Goal: Task Accomplishment & Management: Manage account settings

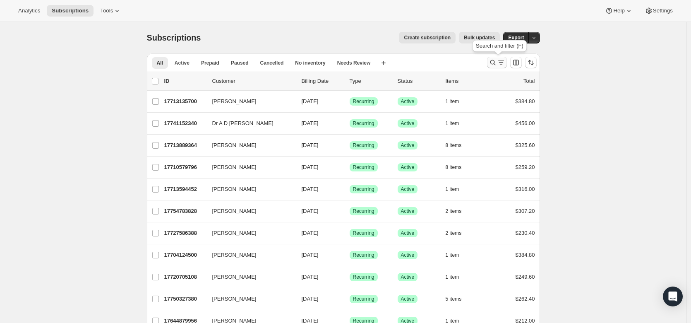
click at [329, 66] on icon "Search and filter results" at bounding box center [493, 62] width 8 height 8
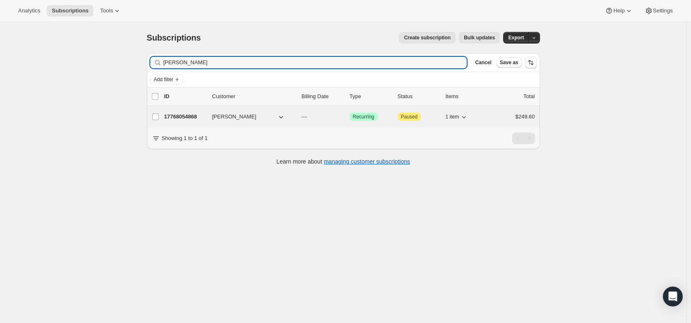
type input "peter Hedrick"
click at [187, 117] on p "17768054868" at bounding box center [184, 117] width 41 height 8
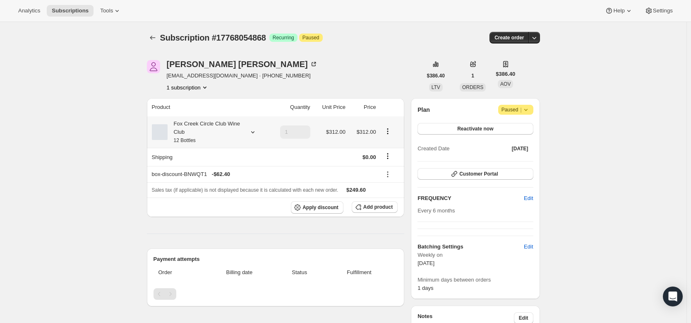
click at [251, 132] on icon at bounding box center [253, 132] width 8 height 8
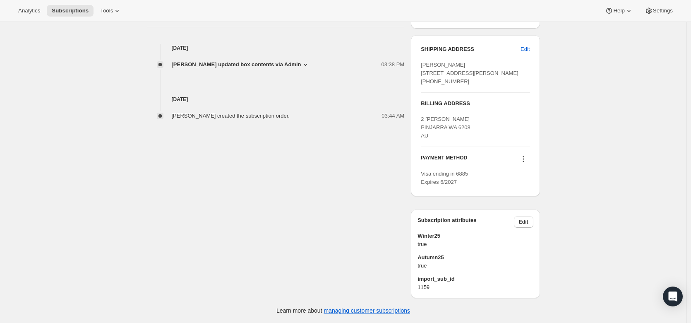
scroll to position [323, 0]
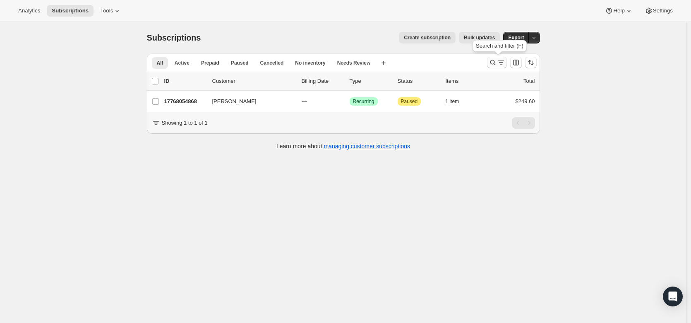
click at [329, 64] on icon "Search and filter results" at bounding box center [501, 62] width 8 height 8
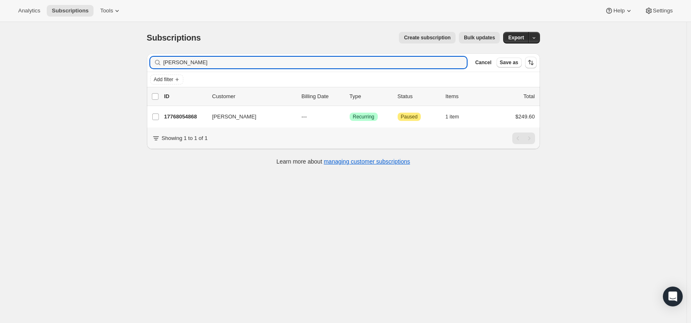
drag, startPoint x: 212, startPoint y: 65, endPoint x: 138, endPoint y: 61, distance: 73.8
click at [138, 61] on div "Subscriptions. This page is ready Subscriptions Create subscription Bulk update…" at bounding box center [343, 183] width 687 height 323
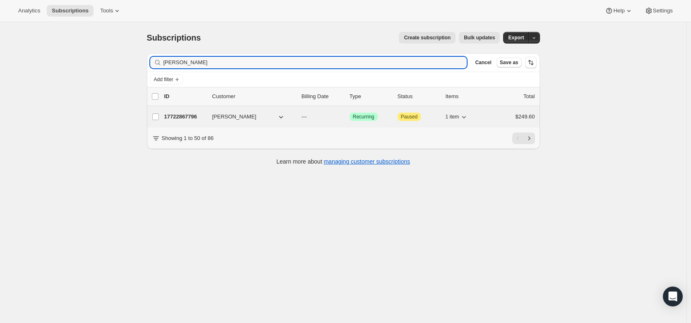
type input "renae"
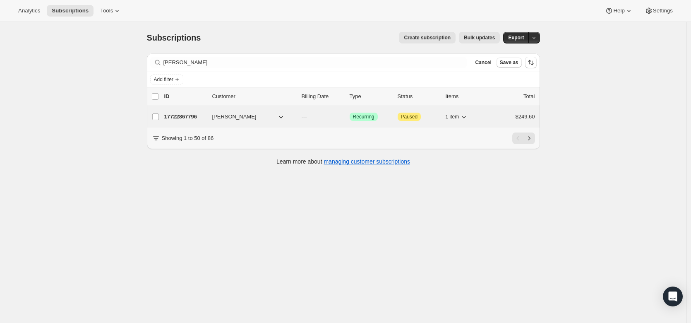
click at [184, 116] on p "17722867796" at bounding box center [184, 117] width 41 height 8
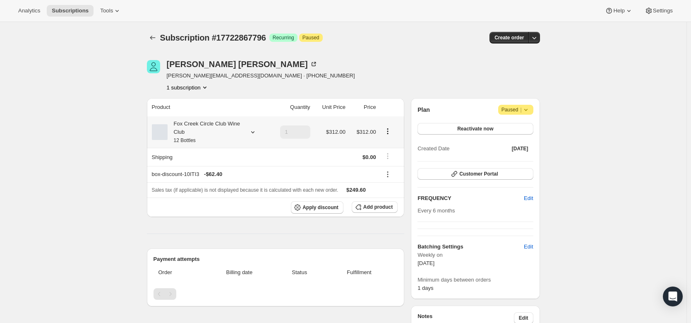
click at [253, 133] on icon at bounding box center [253, 132] width 8 height 8
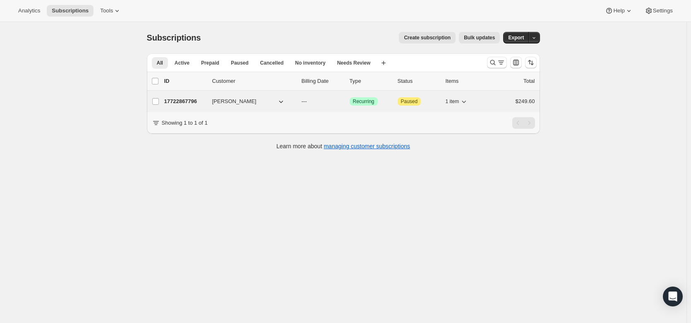
click at [184, 98] on p "17722867796" at bounding box center [184, 101] width 41 height 8
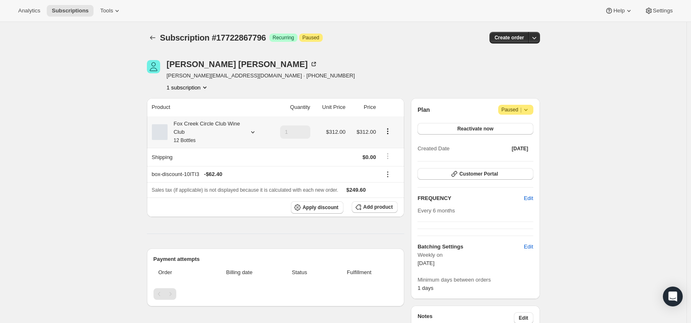
click at [250, 131] on div at bounding box center [251, 132] width 12 height 8
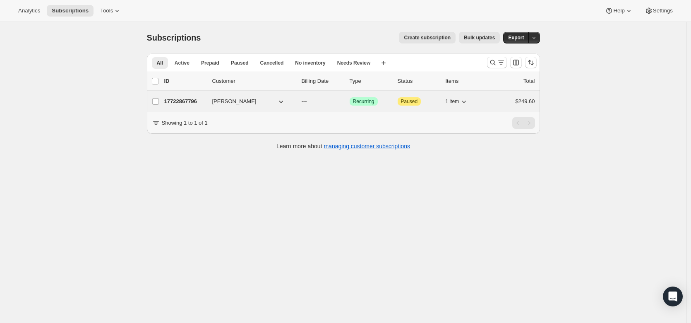
click at [319, 102] on p "---" at bounding box center [322, 101] width 41 height 8
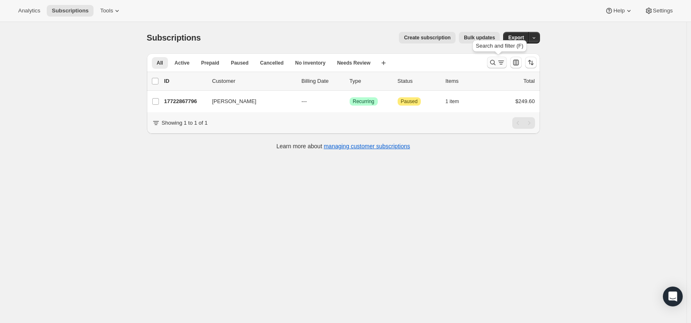
click at [329, 62] on icon "Search and filter results" at bounding box center [501, 62] width 8 height 8
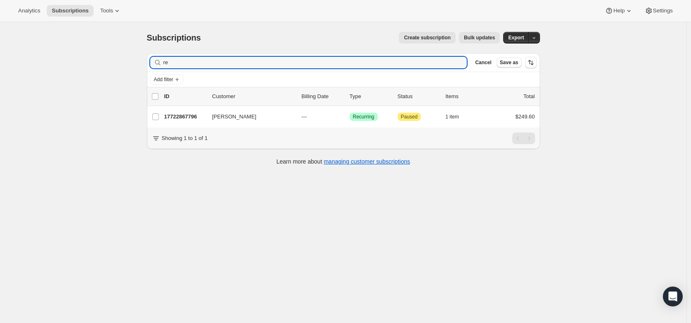
type input "r"
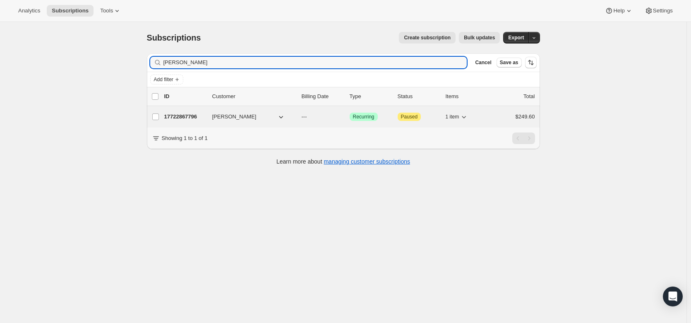
type input "birnbaum"
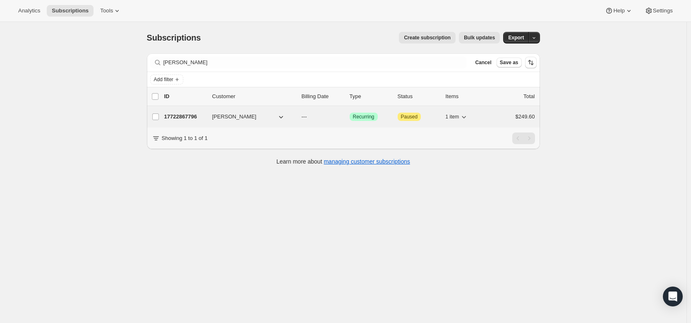
click at [183, 114] on p "17722867796" at bounding box center [184, 117] width 41 height 8
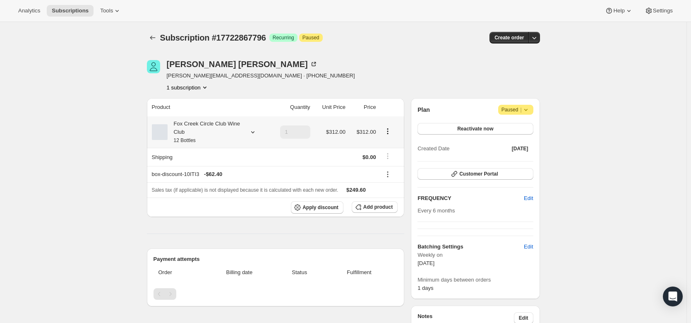
click at [250, 130] on div at bounding box center [251, 132] width 12 height 8
click at [224, 188] on button "Edit box" at bounding box center [207, 187] width 81 height 12
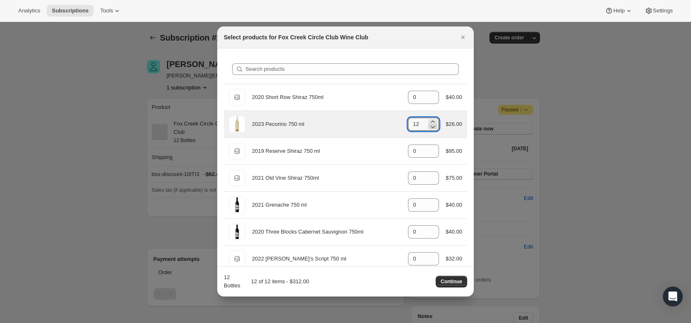
click at [329, 128] on icon ":r10i:" at bounding box center [433, 127] width 8 height 8
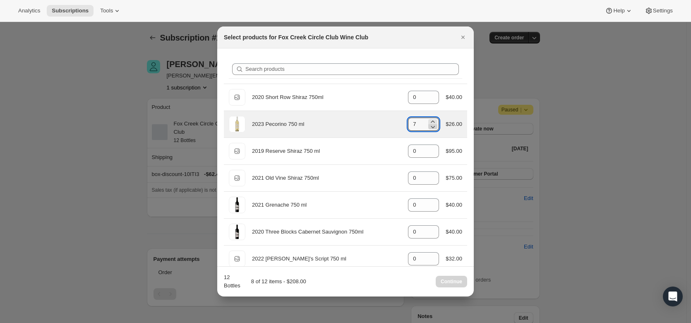
click at [329, 128] on icon ":r10i:" at bounding box center [433, 127] width 8 height 8
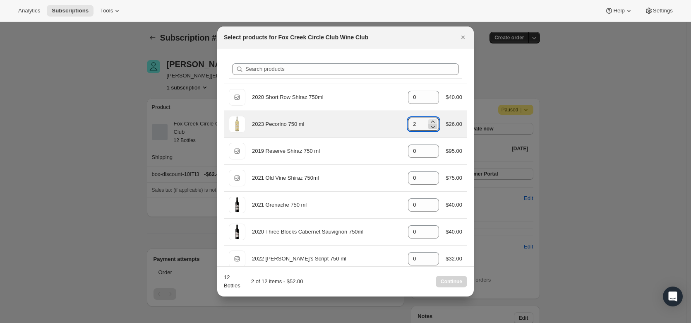
click at [329, 128] on icon ":r10i:" at bounding box center [433, 127] width 8 height 8
type input "0"
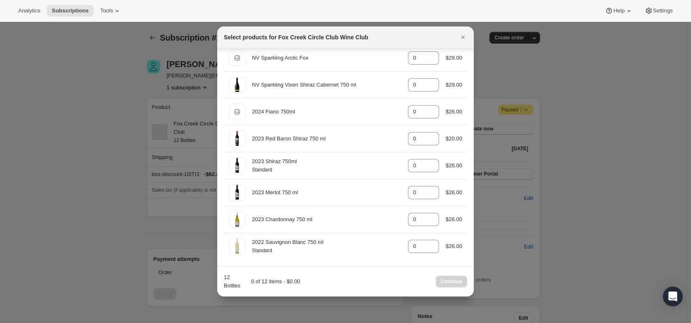
scroll to position [335, 0]
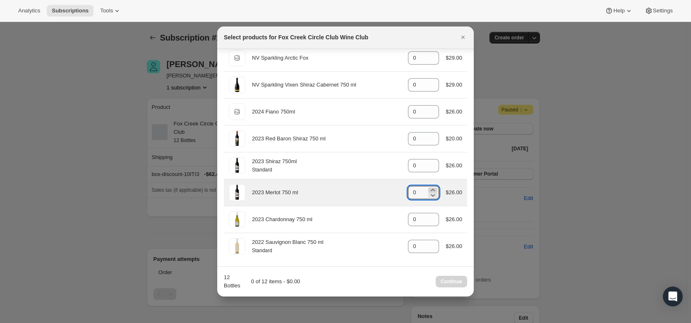
click at [329, 187] on icon ":r10i:" at bounding box center [433, 190] width 8 height 8
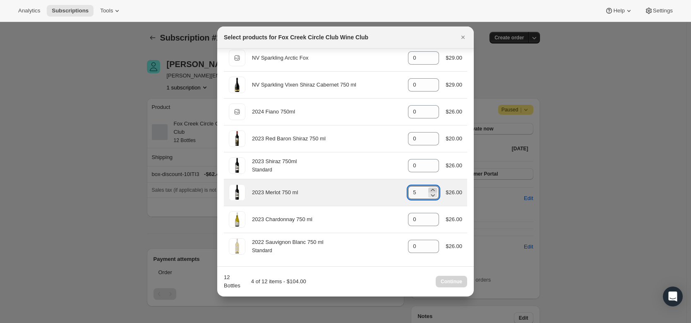
click at [329, 187] on icon ":r10i:" at bounding box center [433, 190] width 8 height 8
type input "6"
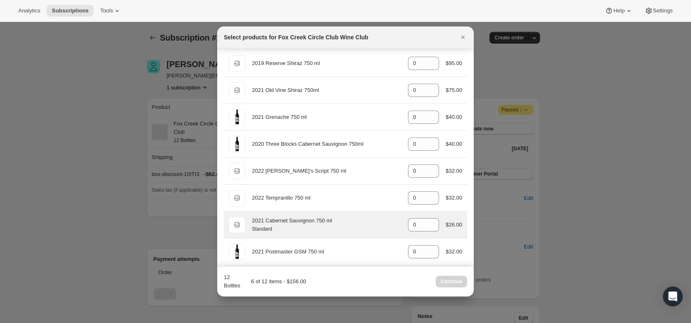
scroll to position [87, 0]
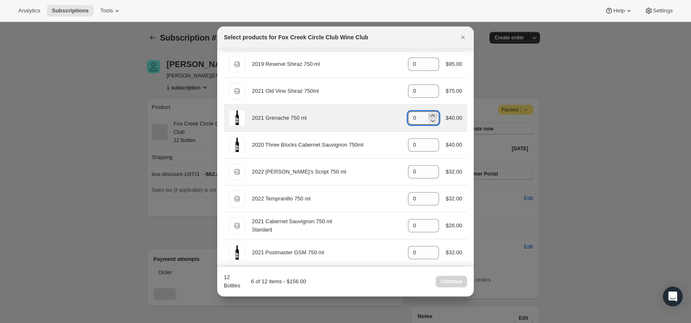
click at [329, 112] on icon ":r10i:" at bounding box center [433, 115] width 8 height 8
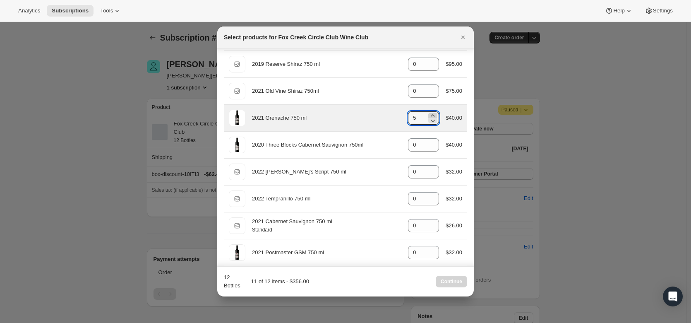
click at [329, 112] on icon ":r10i:" at bounding box center [433, 115] width 8 height 8
type input "6"
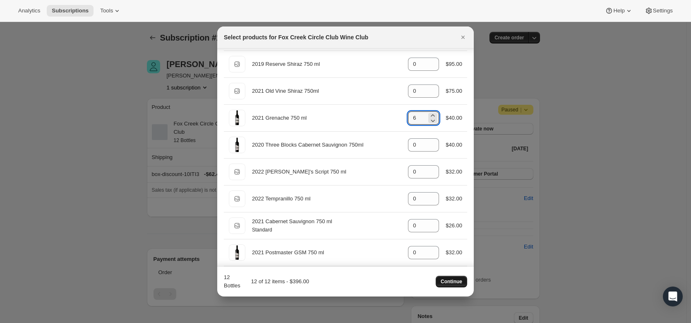
click at [329, 262] on span "Continue" at bounding box center [452, 281] width 22 height 7
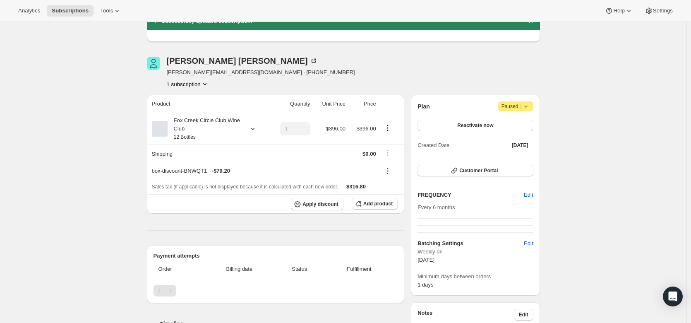
scroll to position [0, 0]
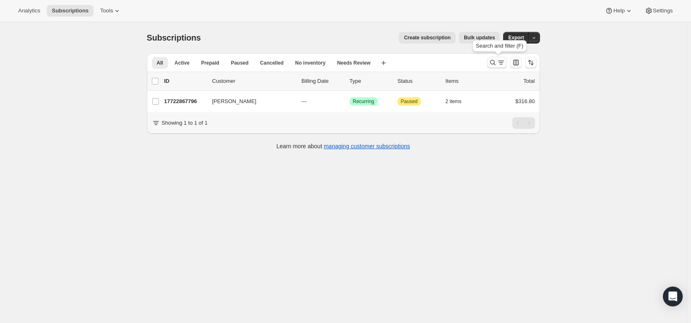
click at [329, 63] on icon "Search and filter results" at bounding box center [501, 62] width 8 height 8
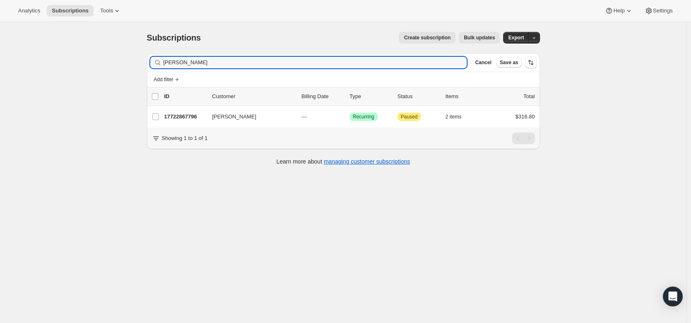
drag, startPoint x: 194, startPoint y: 59, endPoint x: 152, endPoint y: 60, distance: 42.6
click at [152, 60] on div "Filter subscribers birnbaum Clear Cancel Save as" at bounding box center [343, 62] width 393 height 18
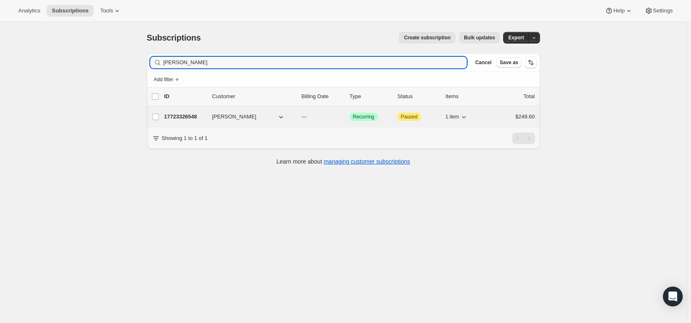
type input "Brad Phi"
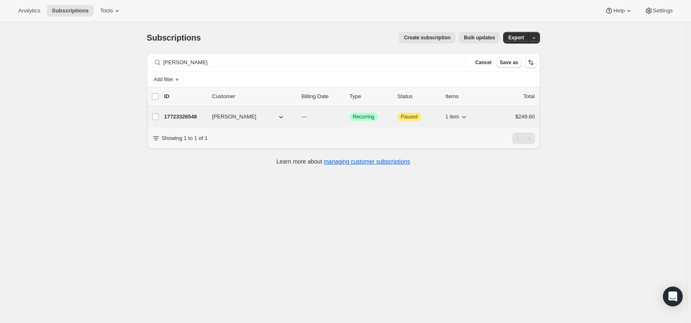
click at [180, 116] on p "17723326548" at bounding box center [184, 117] width 41 height 8
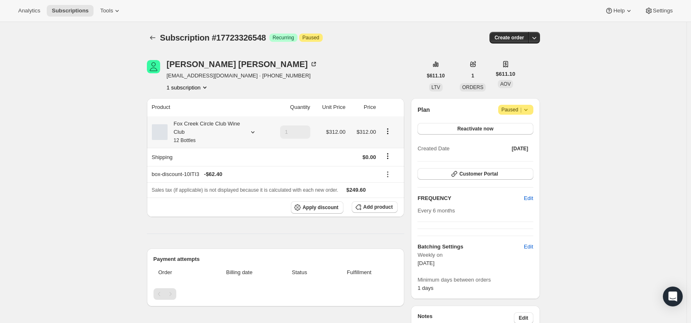
click at [254, 130] on icon at bounding box center [253, 132] width 8 height 8
click at [233, 186] on button "Edit box" at bounding box center [207, 187] width 81 height 12
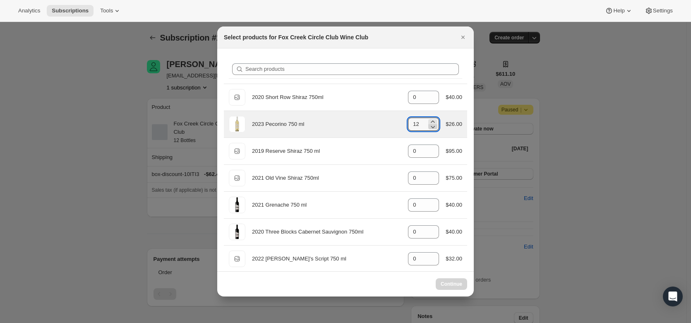
click at [329, 128] on icon ":r1d5:" at bounding box center [433, 127] width 8 height 8
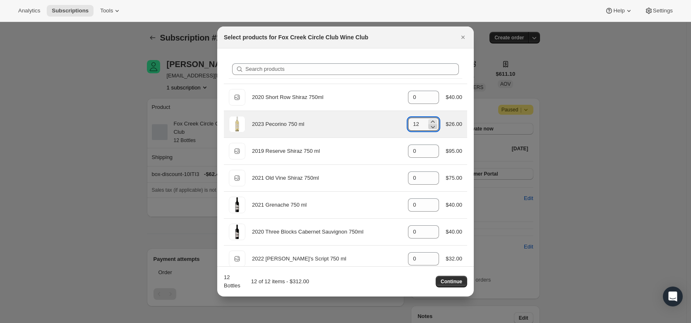
click at [329, 130] on icon ":r1d5:" at bounding box center [433, 127] width 8 height 8
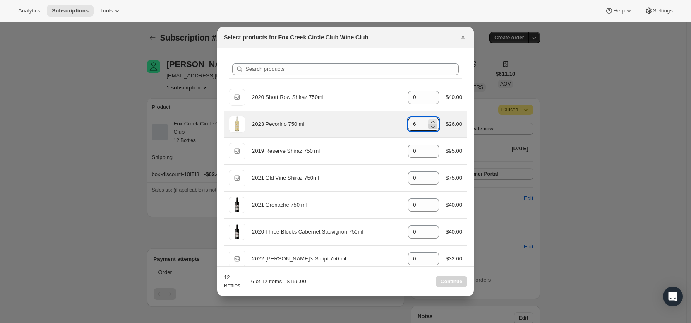
click at [329, 130] on icon ":r1d5:" at bounding box center [433, 127] width 8 height 8
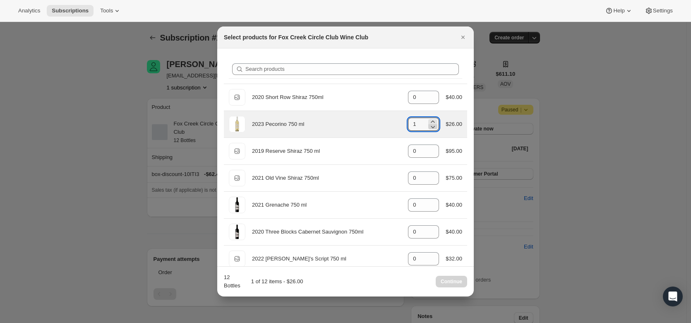
click at [329, 130] on icon ":r1d5:" at bounding box center [433, 127] width 8 height 8
type input "0"
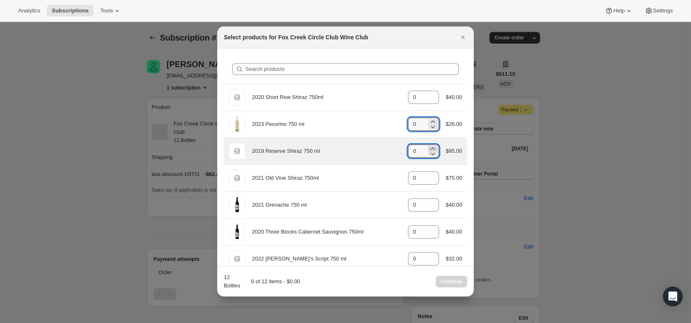
click at [329, 147] on icon ":r1d5:" at bounding box center [433, 148] width 8 height 8
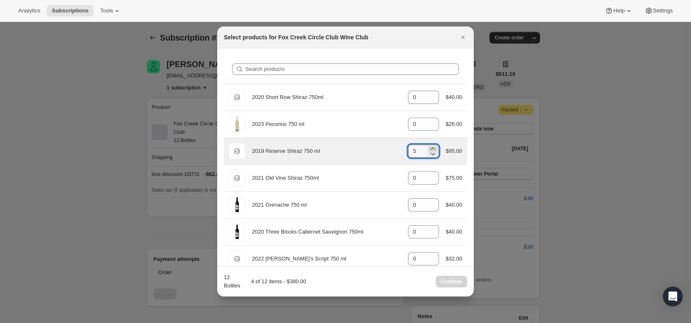
click at [329, 147] on icon ":r1d5:" at bounding box center [433, 148] width 8 height 8
type input "6"
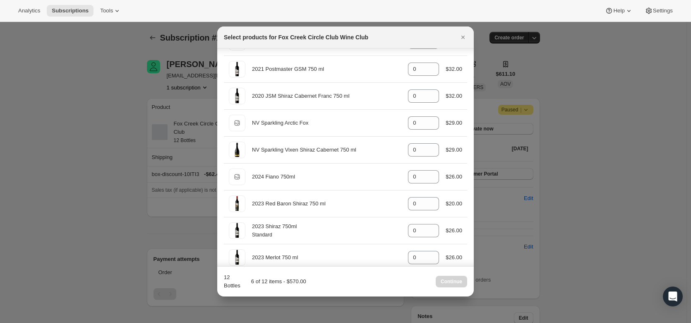
scroll to position [272, 0]
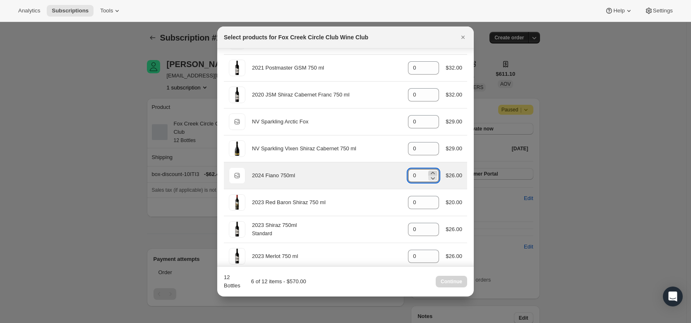
click at [329, 172] on icon ":r1d5:" at bounding box center [433, 173] width 4 height 2
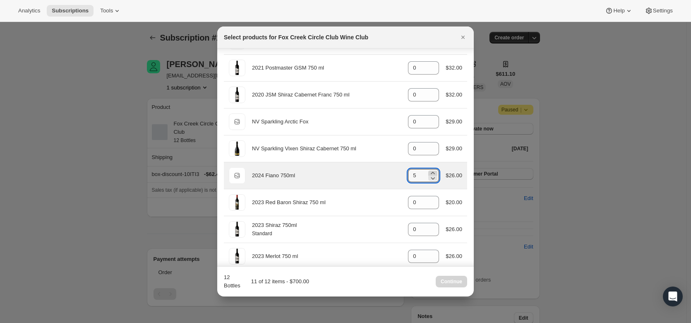
click at [329, 172] on icon ":r1d5:" at bounding box center [433, 173] width 4 height 2
type input "6"
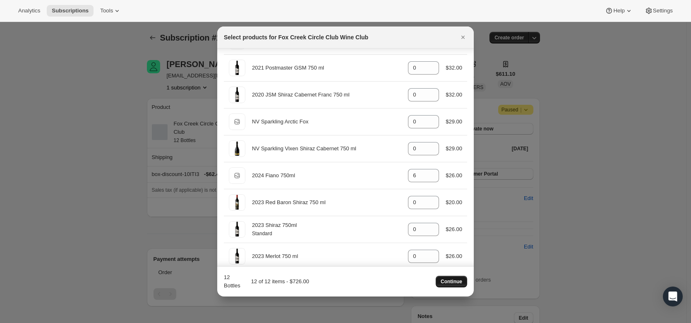
click at [329, 262] on span "Continue" at bounding box center [452, 281] width 22 height 7
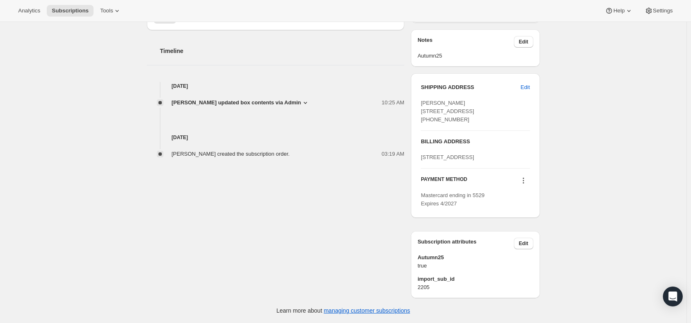
scroll to position [322, 0]
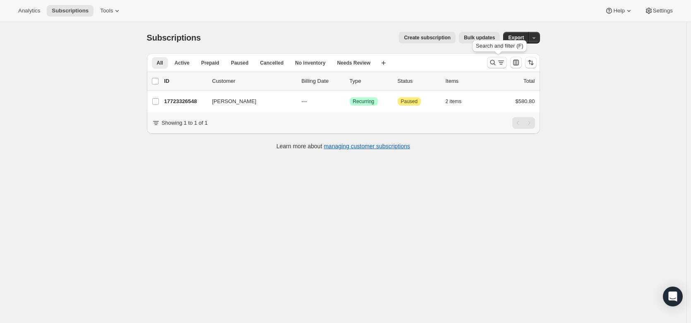
click at [329, 58] on button "Search and filter results" at bounding box center [497, 63] width 20 height 12
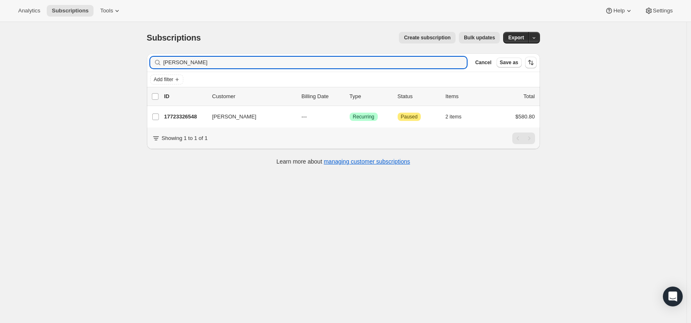
drag, startPoint x: 189, startPoint y: 63, endPoint x: 147, endPoint y: 58, distance: 42.1
click at [147, 58] on div "Filter subscribers Brad Phi Clear Cancel Save as Add filter 0 selected Update n…" at bounding box center [340, 110] width 400 height 127
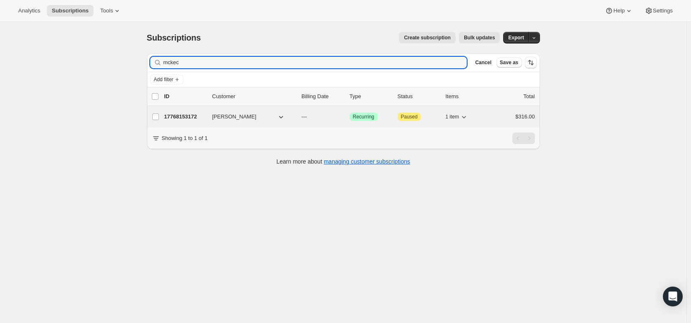
type input "mckec"
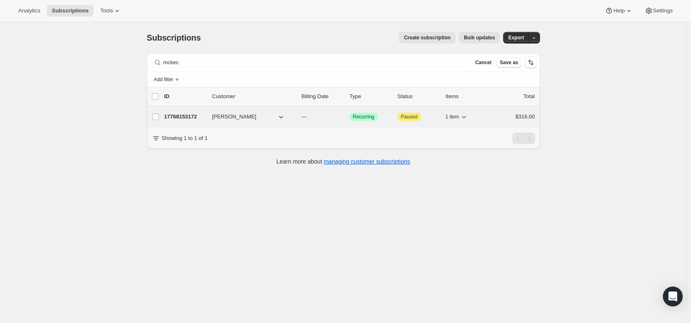
click at [185, 117] on p "17768153172" at bounding box center [184, 117] width 41 height 8
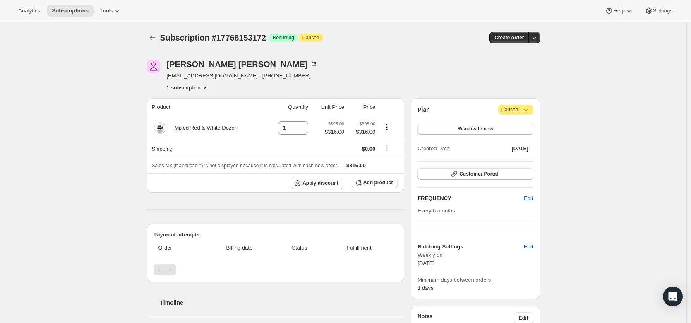
click at [329, 165] on div "Subscription #17768153172. This page is ready Subscription #17768153172 Success…" at bounding box center [343, 302] width 687 height 561
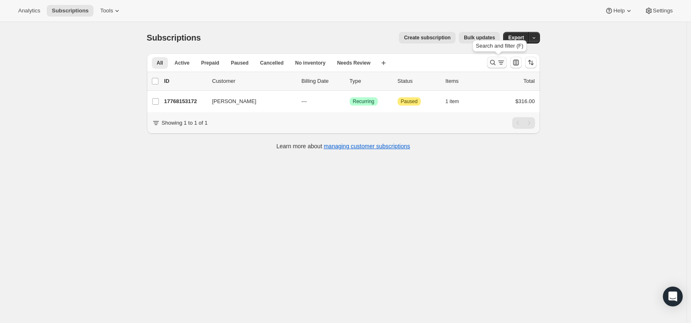
click at [329, 59] on icon "Search and filter results" at bounding box center [493, 62] width 8 height 8
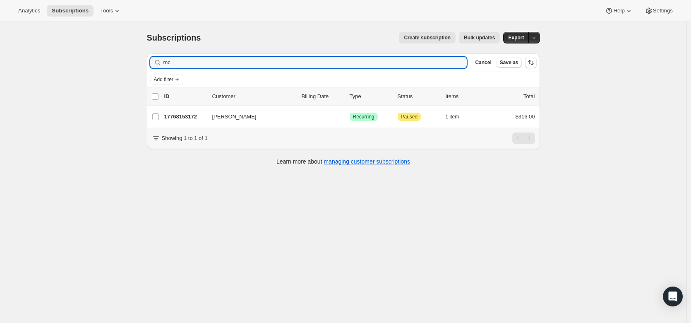
type input "m"
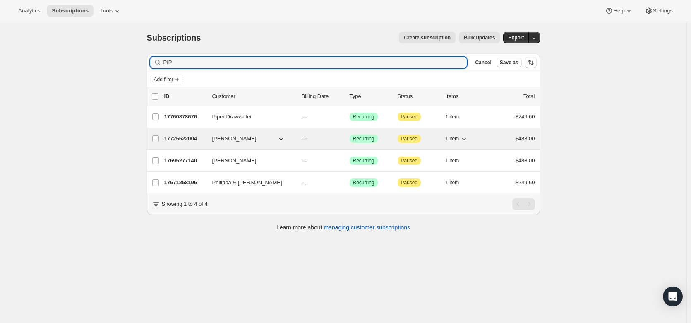
type input "PIP"
click at [184, 136] on p "17725522004" at bounding box center [184, 139] width 41 height 8
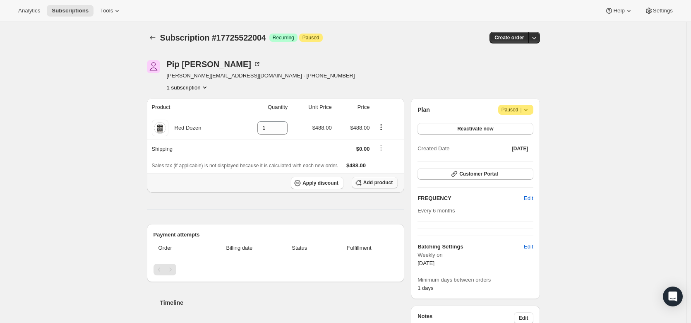
click at [329, 183] on span "Add product" at bounding box center [377, 182] width 29 height 7
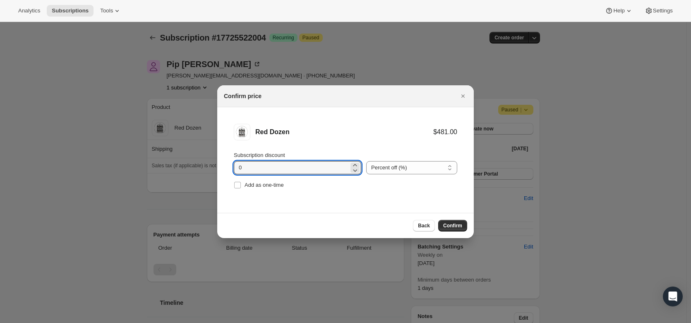
drag, startPoint x: 255, startPoint y: 169, endPoint x: 225, endPoint y: 166, distance: 30.4
drag, startPoint x: 225, startPoint y: 166, endPoint x: 251, endPoint y: 169, distance: 26.2
click at [251, 169] on input "0" at bounding box center [291, 167] width 115 height 13
type input "20"
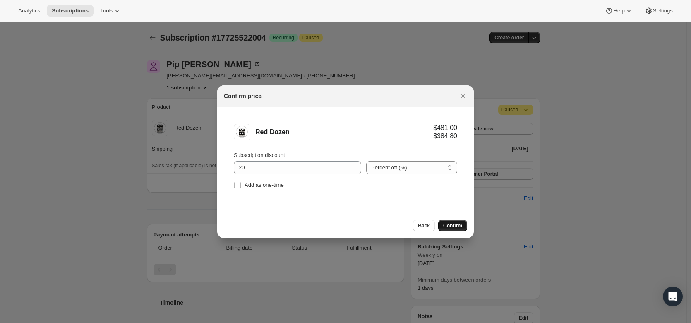
click at [329, 225] on span "Confirm" at bounding box center [452, 225] width 19 height 7
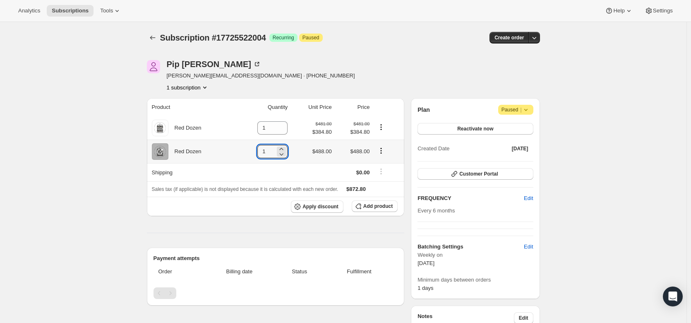
drag, startPoint x: 274, startPoint y: 154, endPoint x: 248, endPoint y: 147, distance: 27.1
click at [248, 147] on td "1" at bounding box center [263, 152] width 55 height 24
type input "0"
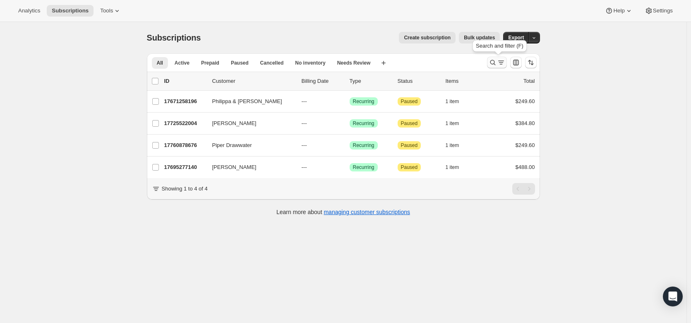
click at [329, 61] on icon "Search and filter results" at bounding box center [501, 62] width 8 height 8
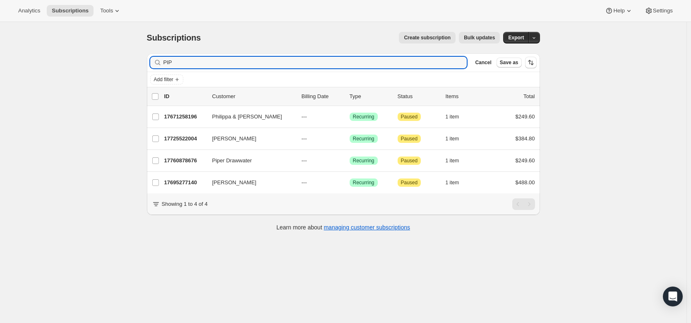
drag, startPoint x: 185, startPoint y: 60, endPoint x: 139, endPoint y: 61, distance: 46.8
click at [139, 61] on div "Subscriptions. This page is ready Subscriptions Create subscription Bulk update…" at bounding box center [343, 131] width 413 height 218
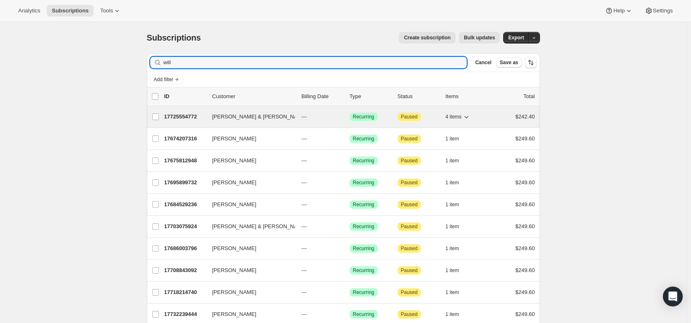
type input "will"
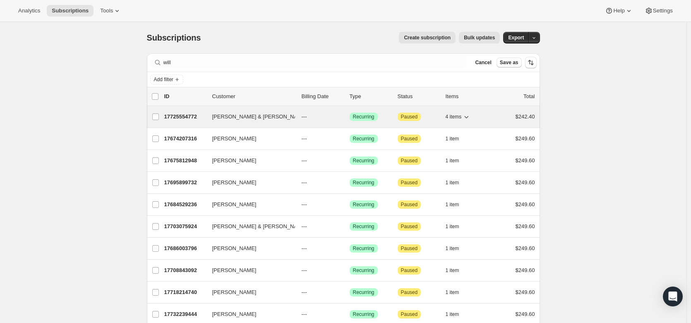
click at [182, 112] on div "17725554772 Kerry & Ivan Williams --- Success Recurring Attention Paused 4 item…" at bounding box center [349, 117] width 371 height 12
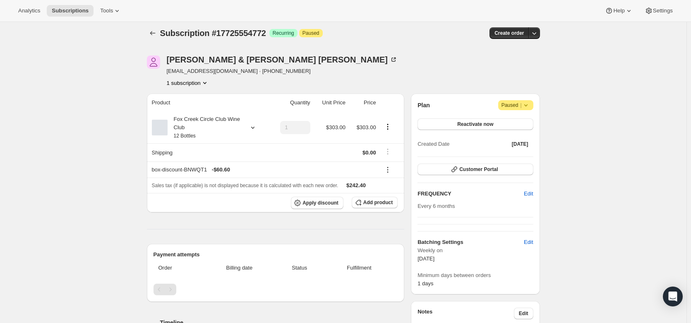
scroll to position [4, 0]
click at [253, 125] on icon at bounding box center [253, 128] width 8 height 8
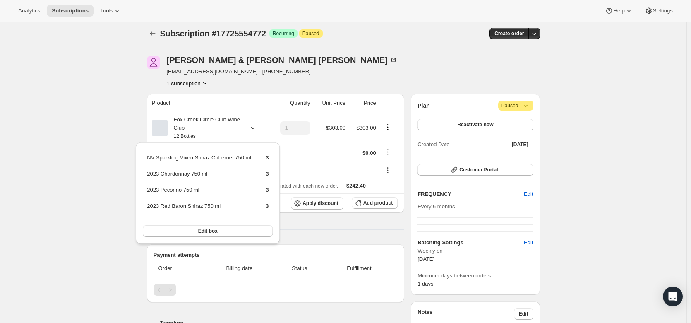
click at [54, 185] on div "Subscription #17725554772. This page is ready Subscription #17725554772 Success…" at bounding box center [343, 294] width 687 height 552
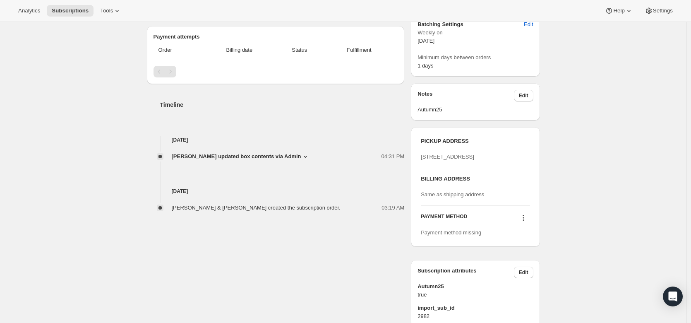
scroll to position [223, 0]
click at [329, 128] on div "Timeline Oct 2, 2025 Anthea Moseley updated box contents via Admin 04:31 PM New…" at bounding box center [276, 148] width 258 height 128
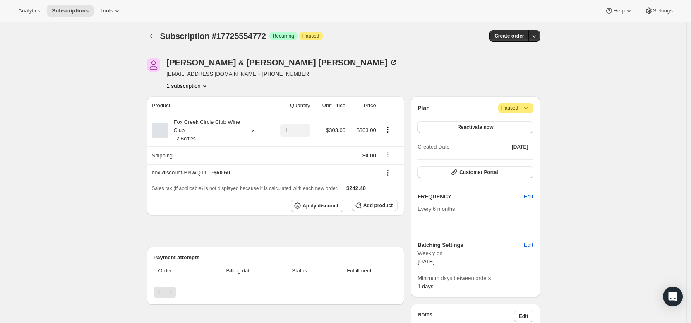
scroll to position [0, 0]
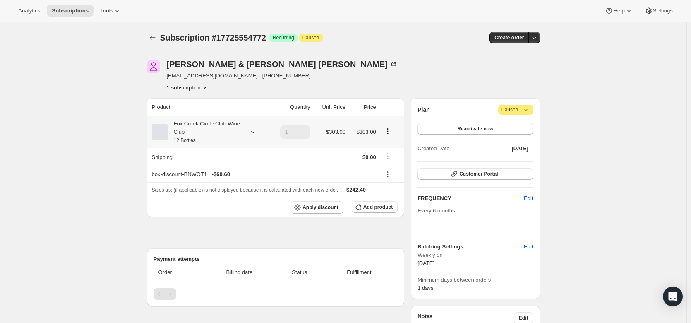
click at [255, 135] on icon at bounding box center [253, 132] width 8 height 8
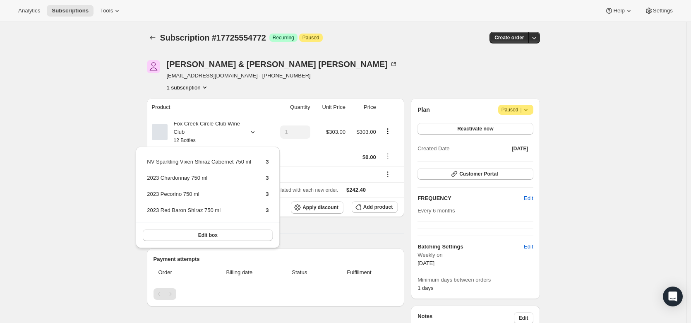
click at [117, 190] on div "Subscription #17725554772. This page is ready Subscription #17725554772 Success…" at bounding box center [343, 298] width 687 height 552
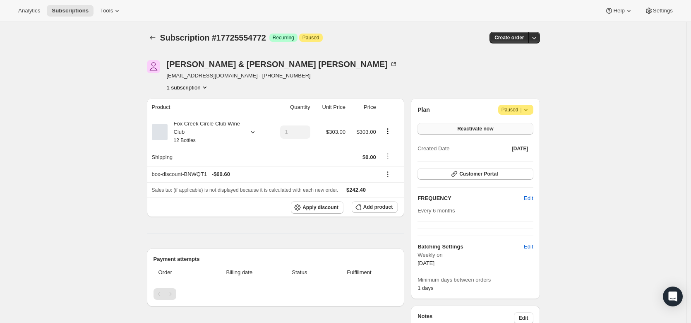
click at [329, 128] on span "Reactivate now" at bounding box center [475, 128] width 36 height 7
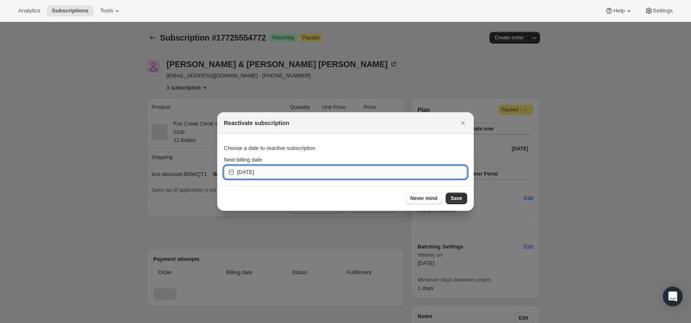
click at [303, 178] on input "[DATE]" at bounding box center [352, 172] width 230 height 13
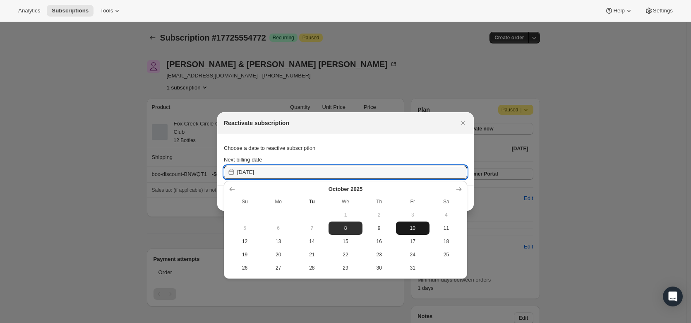
click at [329, 232] on button "10" at bounding box center [413, 227] width 34 height 13
type input "2025-10-09"
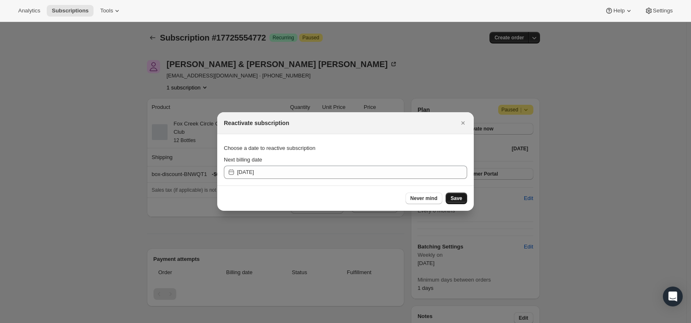
click at [329, 198] on span "Save" at bounding box center [457, 198] width 12 height 7
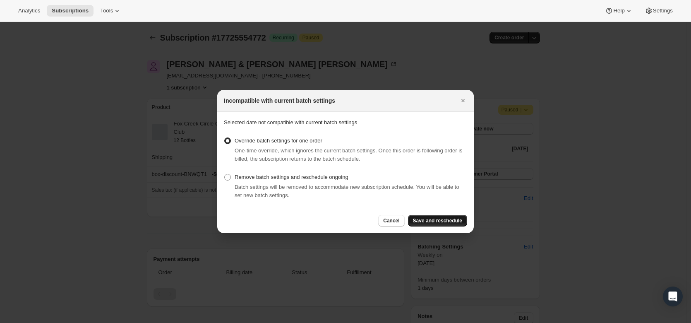
click at [329, 216] on button "Save and reschedule" at bounding box center [437, 221] width 59 height 12
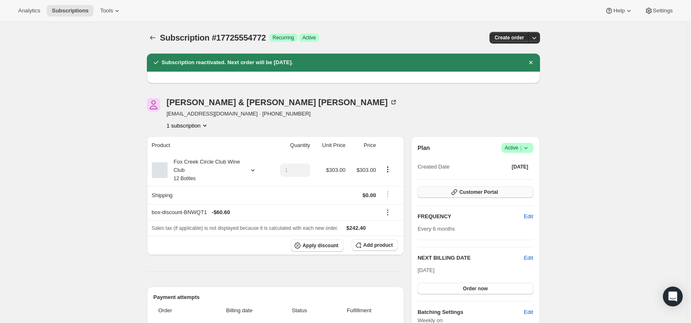
click at [329, 191] on span "Customer Portal" at bounding box center [479, 192] width 39 height 7
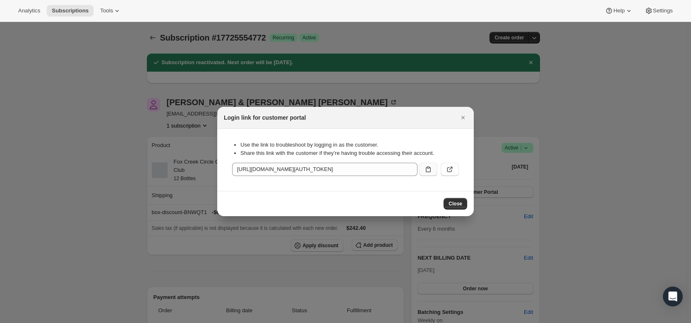
click at [329, 168] on icon ":r2t5:" at bounding box center [428, 169] width 8 height 8
click at [329, 119] on icon "Close" at bounding box center [463, 117] width 8 height 8
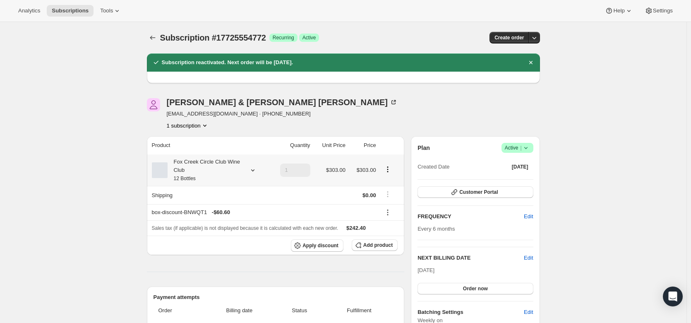
click at [257, 168] on icon at bounding box center [253, 170] width 8 height 8
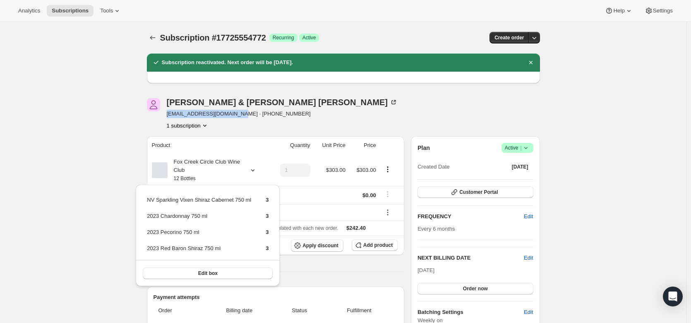
drag, startPoint x: 234, startPoint y: 113, endPoint x: 168, endPoint y: 115, distance: 65.9
click at [168, 115] on span "kerryabwilliams@gmail.com · +61417841449" at bounding box center [282, 114] width 231 height 8
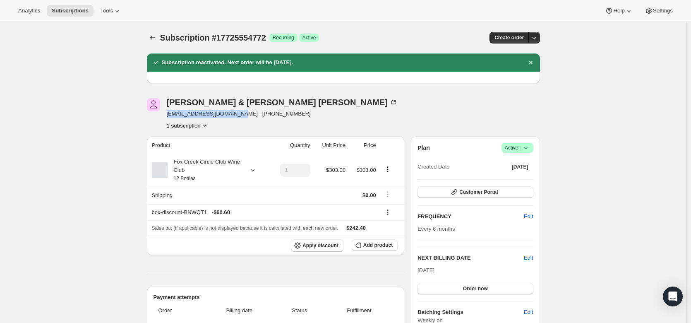
copy span "kerryabwilliams@gmail.com"
click at [329, 192] on span "Customer Portal" at bounding box center [479, 192] width 39 height 7
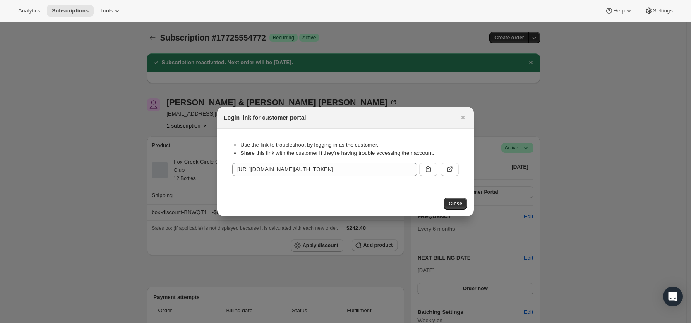
click at [329, 161] on div ":r2t5:" at bounding box center [437, 167] width 43 height 17
click at [329, 167] on icon ":r2t5:" at bounding box center [428, 169] width 8 height 8
click at [329, 115] on icon "Close" at bounding box center [463, 117] width 8 height 8
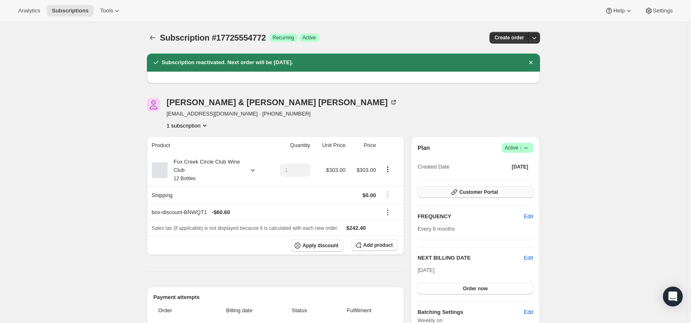
click at [329, 193] on span "Customer Portal" at bounding box center [479, 192] width 39 height 7
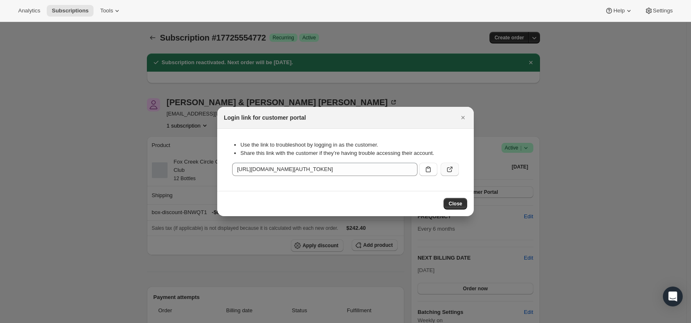
click at [329, 171] on icon ":r2t5:" at bounding box center [450, 169] width 8 height 8
click at [329, 120] on icon "Close" at bounding box center [463, 117] width 8 height 8
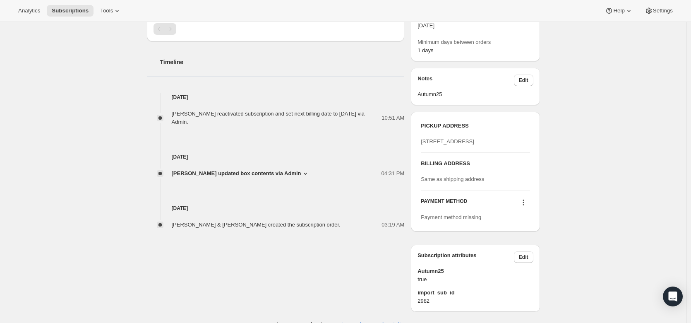
scroll to position [303, 0]
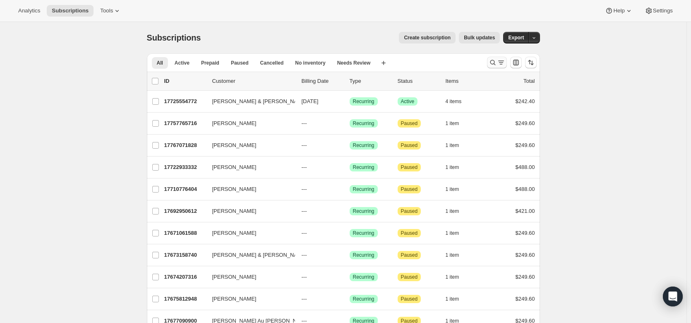
click at [497, 62] on icon "Search and filter results" at bounding box center [493, 62] width 8 height 8
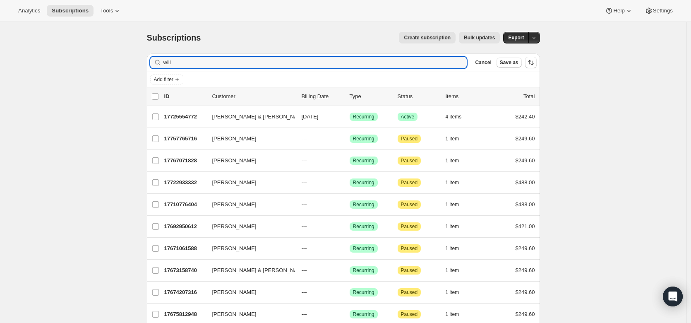
drag, startPoint x: 179, startPoint y: 57, endPoint x: 128, endPoint y: 53, distance: 51.1
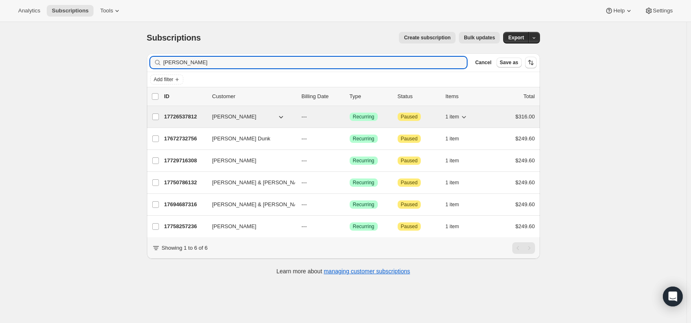
type input "colleen"
click at [178, 118] on p "17726537812" at bounding box center [184, 117] width 41 height 8
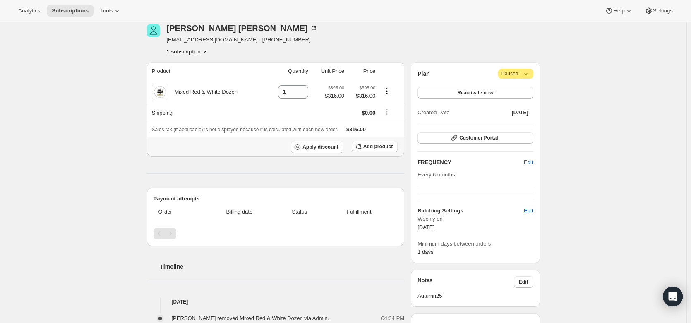
scroll to position [34, 0]
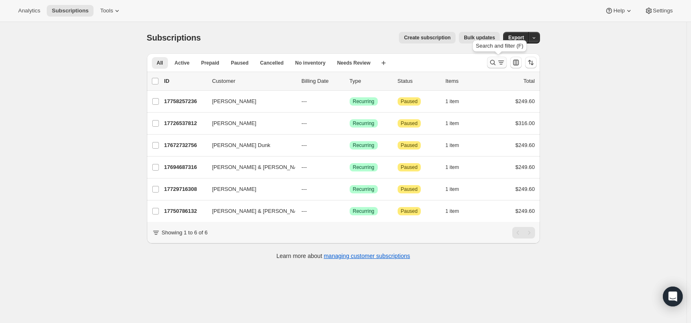
click at [495, 61] on icon "Search and filter results" at bounding box center [493, 62] width 8 height 8
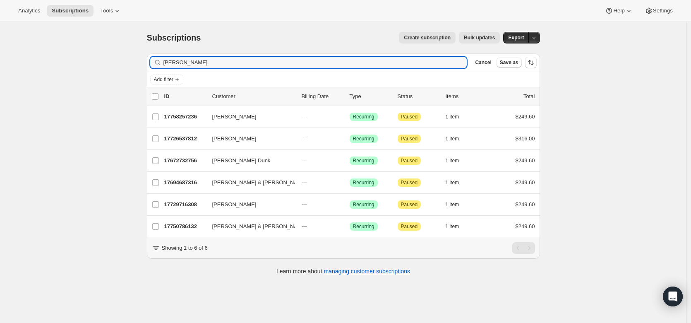
drag, startPoint x: 192, startPoint y: 61, endPoint x: 116, endPoint y: 65, distance: 75.9
click at [116, 65] on div "Subscriptions. This page is ready Subscriptions Create subscription Bulk update…" at bounding box center [343, 183] width 687 height 323
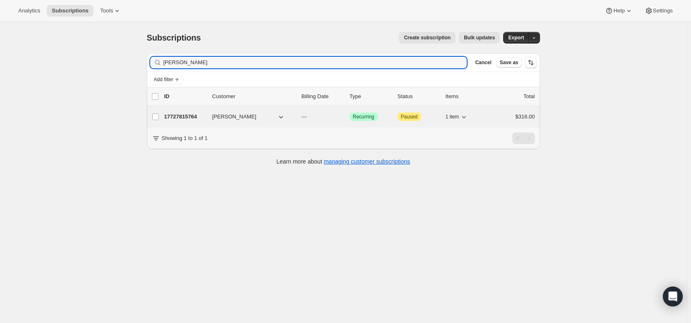
type input "morrisey"
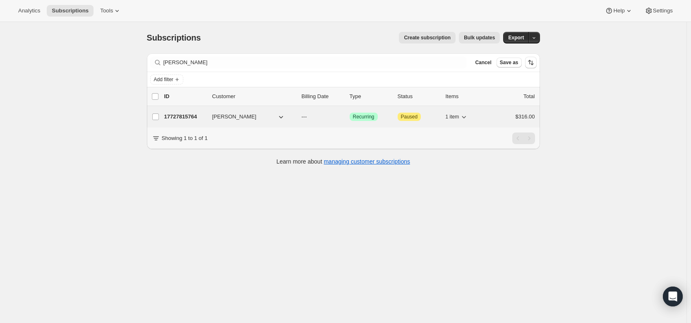
click at [189, 113] on p "17727815764" at bounding box center [184, 117] width 41 height 8
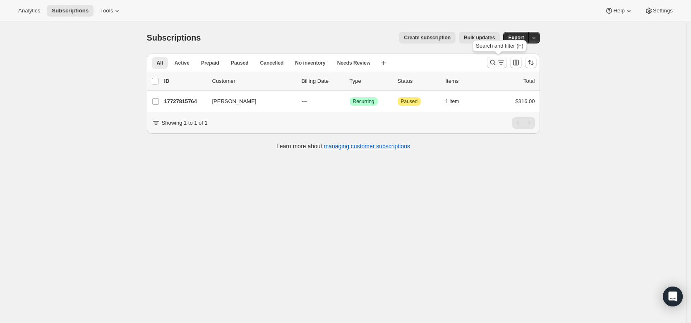
click at [496, 61] on icon "Search and filter results" at bounding box center [492, 62] width 5 height 5
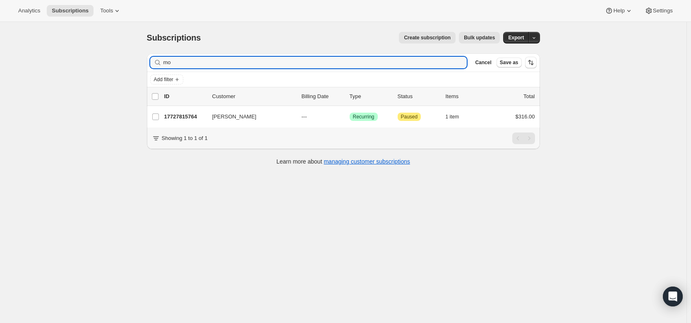
type input "m"
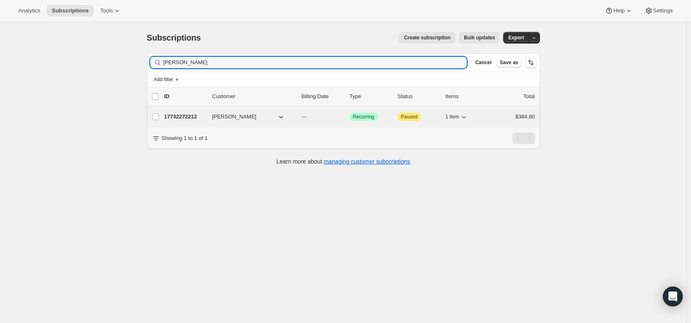
type input "Vera Green"
click at [185, 119] on p "17732272212" at bounding box center [184, 117] width 41 height 8
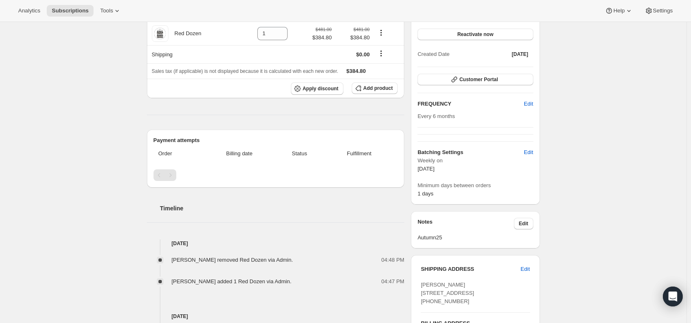
scroll to position [94, 0]
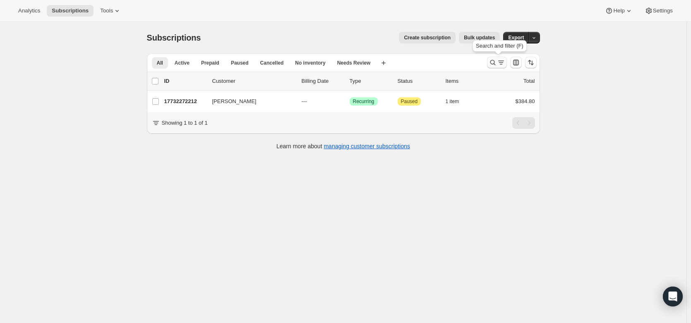
click at [500, 61] on icon "Search and filter results" at bounding box center [501, 62] width 8 height 8
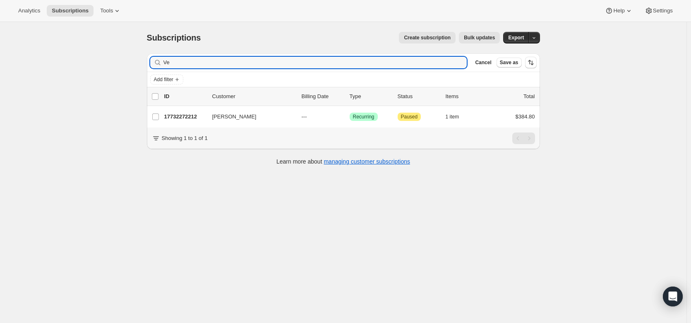
type input "V"
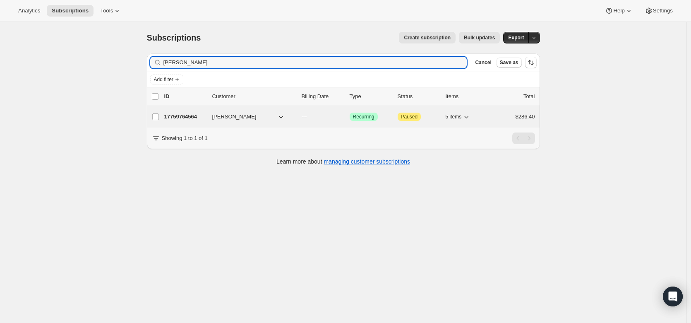
type input "Brent Murphy"
click at [181, 112] on div "17759764564 Brent Murphy --- Success Recurring Attention Paused 5 items $286.40" at bounding box center [349, 117] width 371 height 12
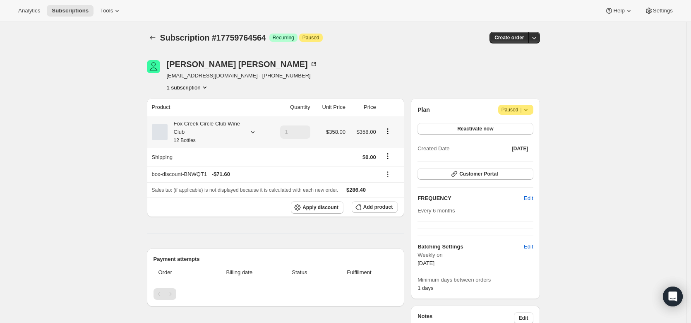
click at [252, 131] on icon at bounding box center [253, 132] width 8 height 8
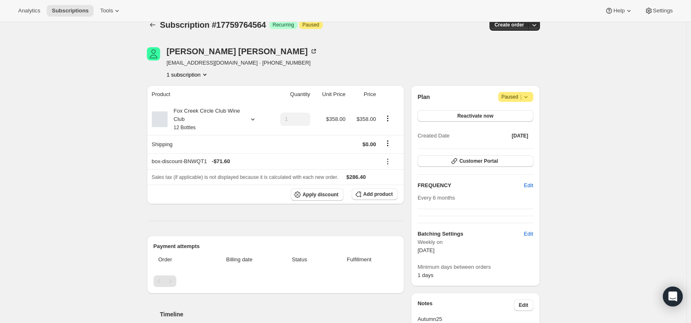
scroll to position [12, 0]
click at [255, 118] on icon at bounding box center [253, 120] width 8 height 8
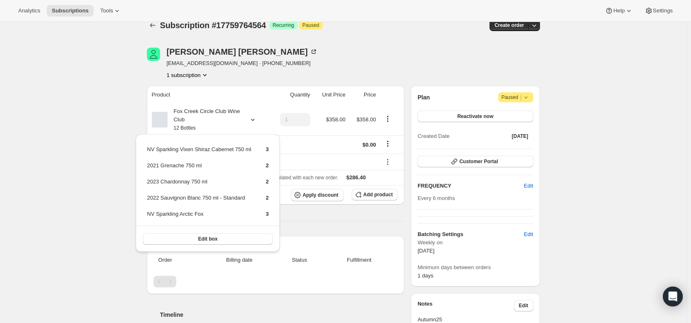
click at [120, 101] on div "Subscription #17759764564. This page is ready Subscription #17759764564 Success…" at bounding box center [343, 298] width 687 height 577
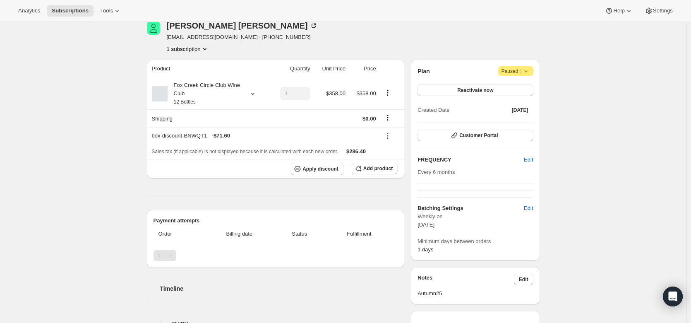
scroll to position [0, 0]
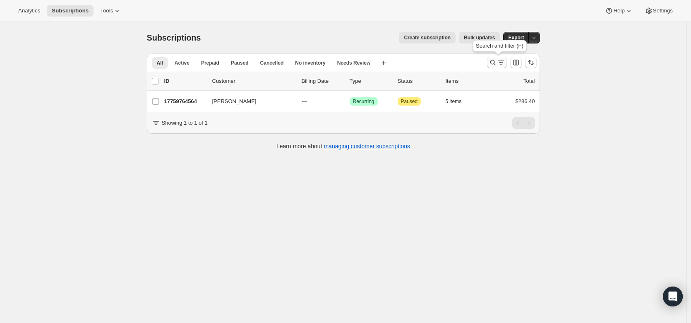
click at [500, 58] on button "Search and filter results" at bounding box center [497, 63] width 20 height 12
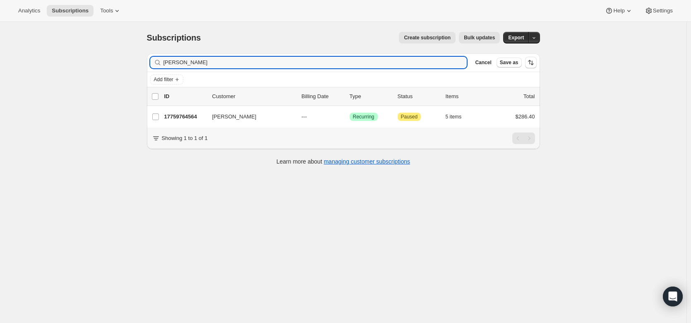
drag, startPoint x: 209, startPoint y: 63, endPoint x: 139, endPoint y: 63, distance: 70.4
click at [139, 63] on div "Subscriptions. This page is ready Subscriptions Create subscription Bulk update…" at bounding box center [343, 98] width 413 height 152
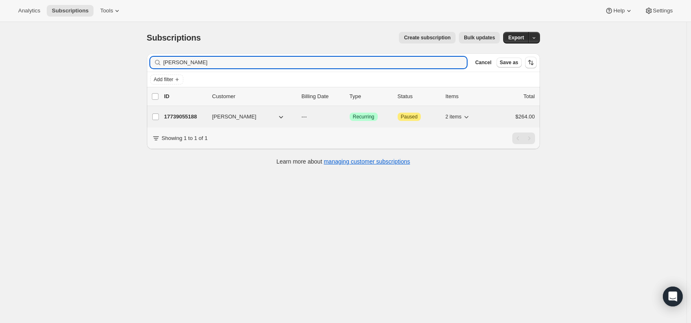
type input "Tanya Maunder"
click at [186, 116] on p "17739055188" at bounding box center [184, 117] width 41 height 8
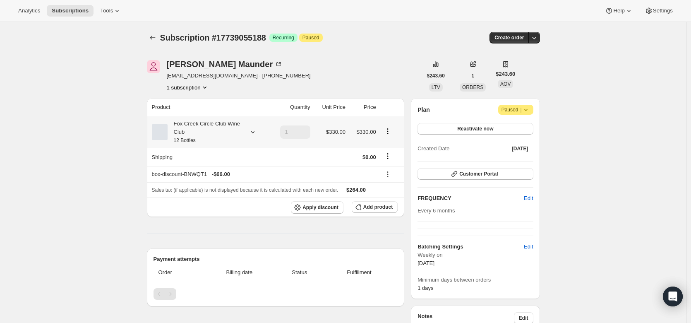
click at [255, 131] on icon at bounding box center [253, 132] width 8 height 8
click at [69, 195] on div "Subscription #17739055188. This page is ready Subscription #17739055188 Success…" at bounding box center [343, 310] width 687 height 577
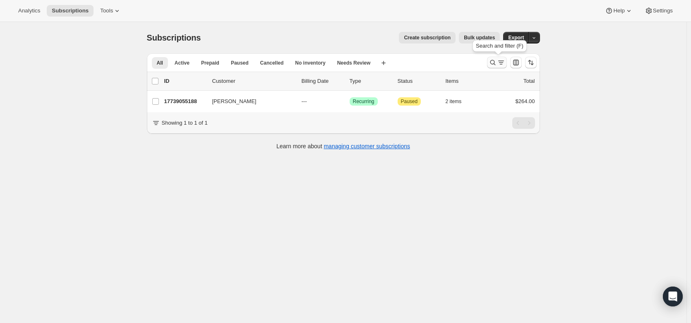
click at [494, 64] on icon "Search and filter results" at bounding box center [493, 62] width 8 height 8
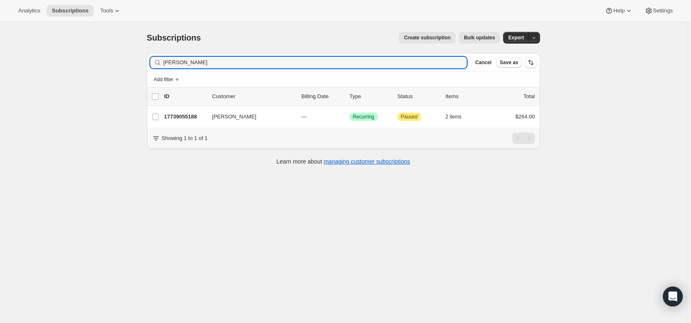
drag, startPoint x: 216, startPoint y: 61, endPoint x: 154, endPoint y: 55, distance: 62.8
click at [154, 55] on div "Filter subscribers Tanya Maunder Clear Cancel Save as" at bounding box center [343, 62] width 393 height 18
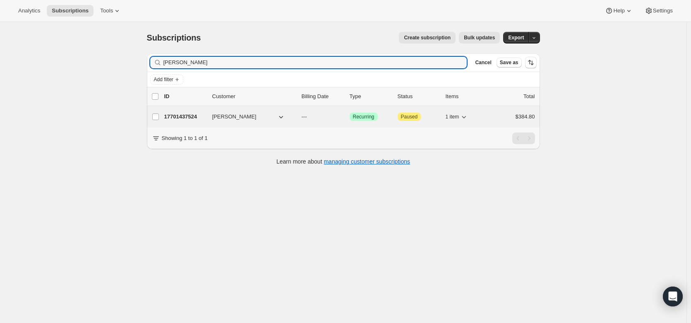
type input "Janice Mastr"
click at [184, 116] on p "17701437524" at bounding box center [184, 117] width 41 height 8
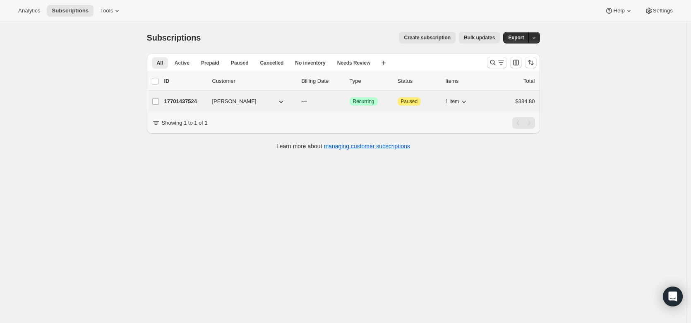
drag, startPoint x: 142, startPoint y: 124, endPoint x: 190, endPoint y: 106, distance: 51.4
click at [190, 106] on div "Subscriptions. This page is ready Subscriptions Create subscription Bulk update…" at bounding box center [343, 90] width 413 height 137
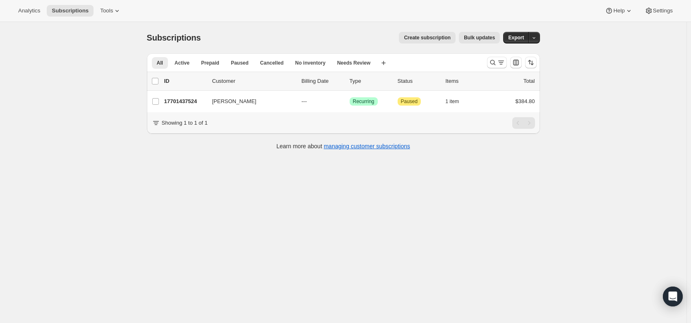
click at [223, 40] on div "Create subscription Bulk updates" at bounding box center [355, 38] width 289 height 12
click at [507, 58] on div at bounding box center [497, 63] width 20 height 12
click at [505, 66] on icon "Search and filter results" at bounding box center [501, 62] width 8 height 8
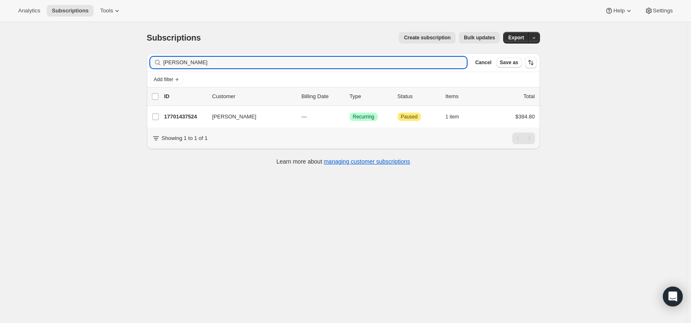
drag, startPoint x: 217, startPoint y: 63, endPoint x: 164, endPoint y: 59, distance: 53.5
click at [164, 59] on div "Janice Mastr Clear" at bounding box center [308, 63] width 317 height 12
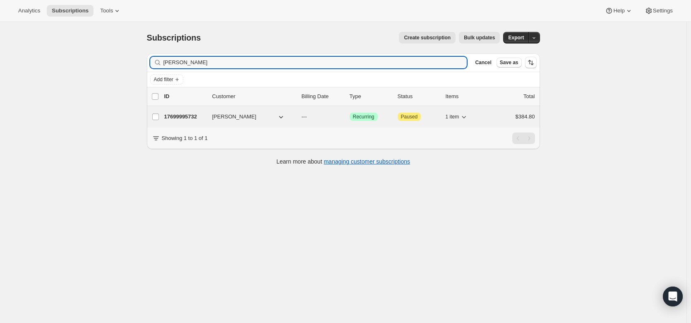
type input "Brendan Morgan"
click at [188, 113] on p "17699995732" at bounding box center [184, 117] width 41 height 8
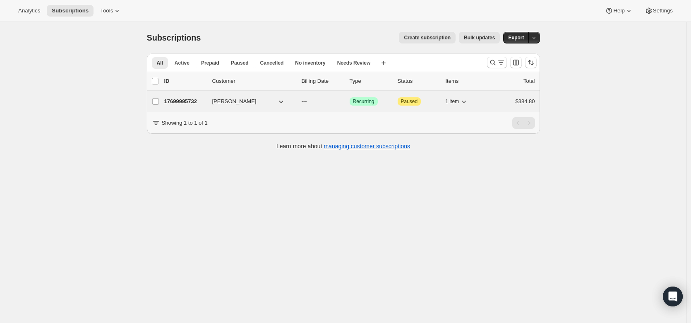
click at [184, 105] on p "17699995732" at bounding box center [184, 101] width 41 height 8
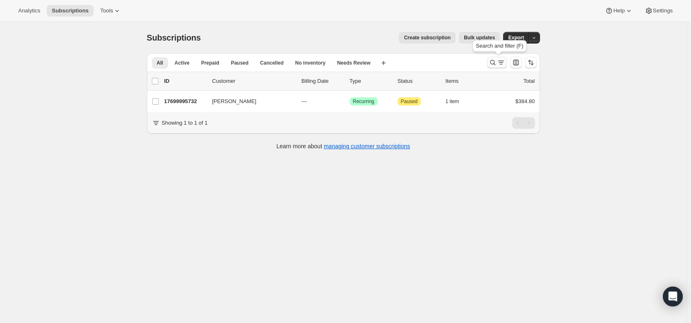
click at [500, 61] on icon "Search and filter results" at bounding box center [501, 62] width 8 height 8
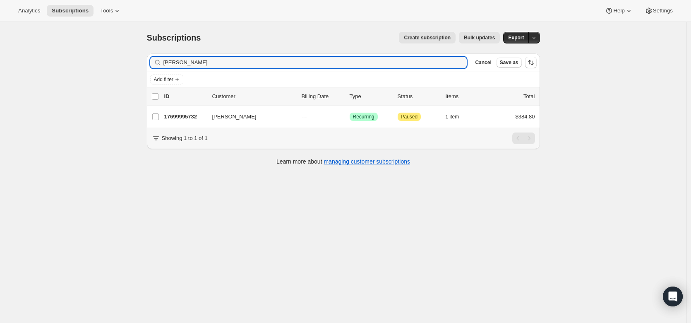
drag, startPoint x: 219, startPoint y: 64, endPoint x: 139, endPoint y: 53, distance: 81.0
click at [139, 53] on div "Subscriptions. This page is ready Subscriptions Create subscription Bulk update…" at bounding box center [343, 98] width 413 height 152
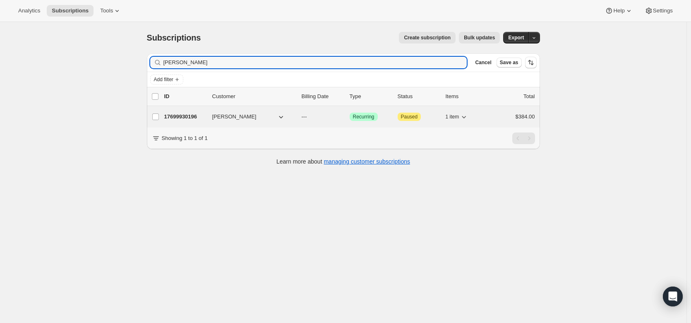
type input "michael herr"
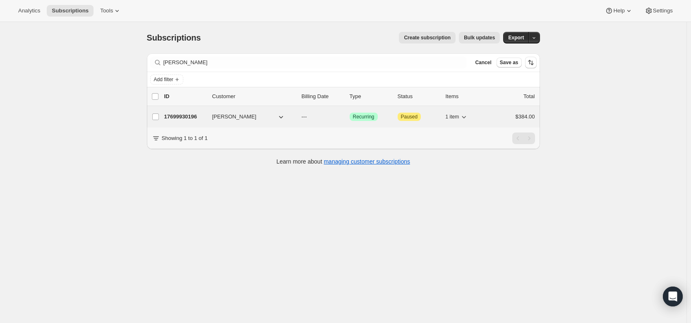
click at [175, 116] on p "17699930196" at bounding box center [184, 117] width 41 height 8
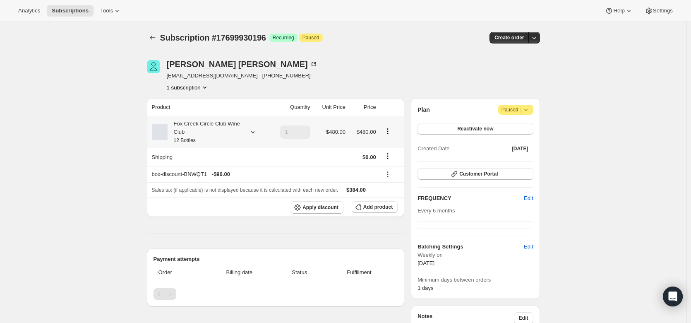
click at [251, 129] on icon at bounding box center [253, 132] width 8 height 8
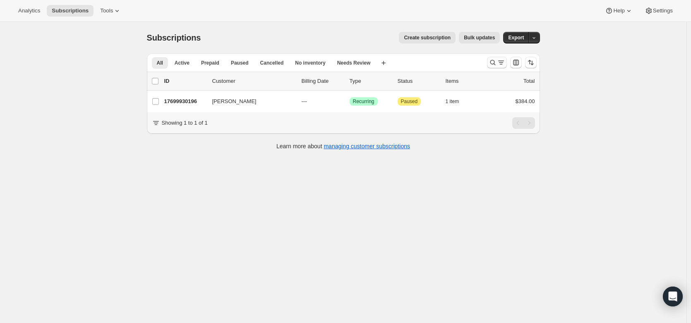
click at [502, 64] on icon "Search and filter results" at bounding box center [501, 62] width 8 height 8
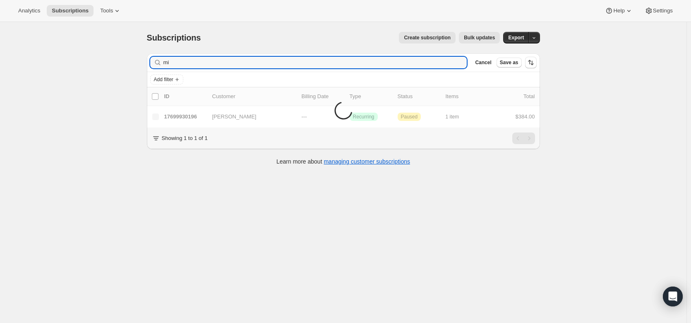
type input "m"
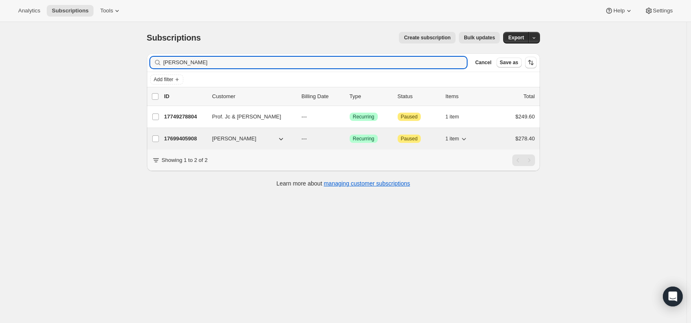
type input "Paton"
click at [191, 135] on p "17699405908" at bounding box center [184, 139] width 41 height 8
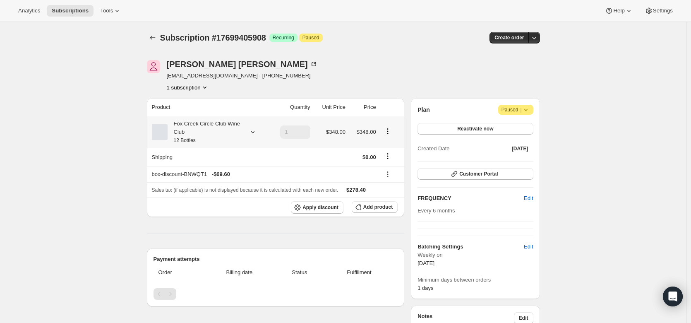
click at [257, 132] on icon at bounding box center [253, 132] width 8 height 8
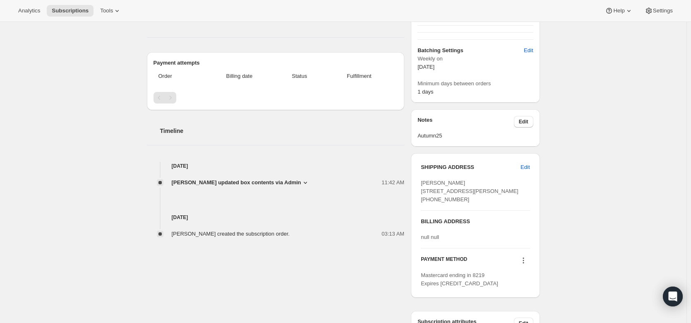
scroll to position [197, 0]
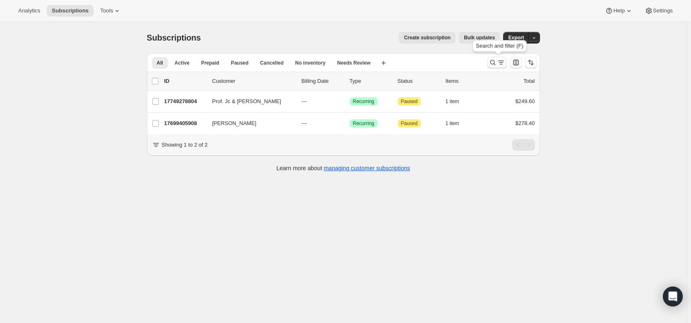
click at [495, 61] on icon "Search and filter results" at bounding box center [493, 62] width 8 height 8
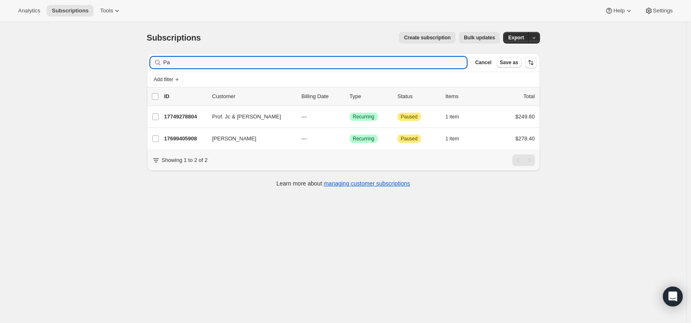
type input "P"
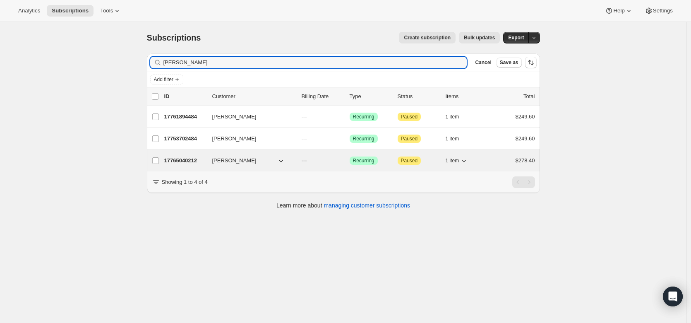
type input "sean o"
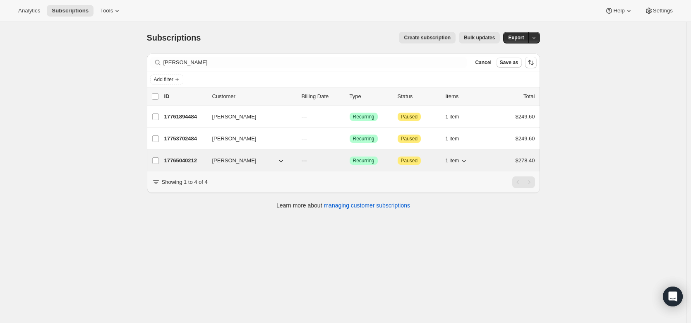
click at [189, 157] on p "17765040212" at bounding box center [184, 160] width 41 height 8
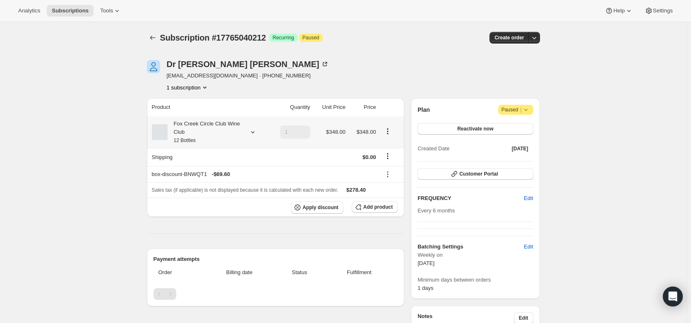
click at [251, 130] on icon at bounding box center [253, 132] width 8 height 8
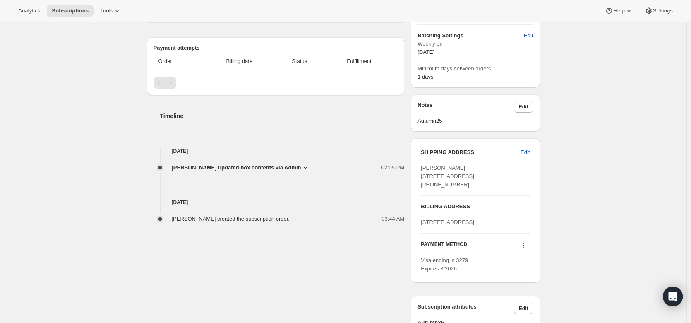
scroll to position [214, 0]
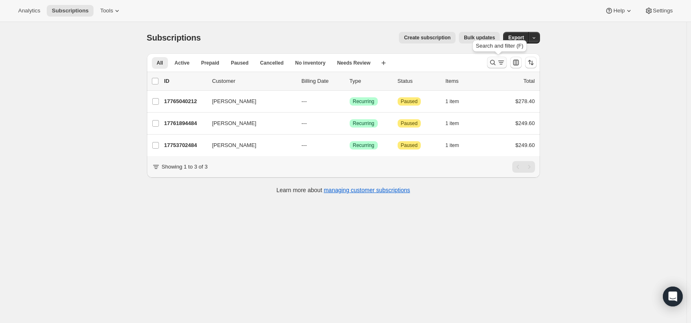
click at [497, 62] on icon "Search and filter results" at bounding box center [493, 62] width 8 height 8
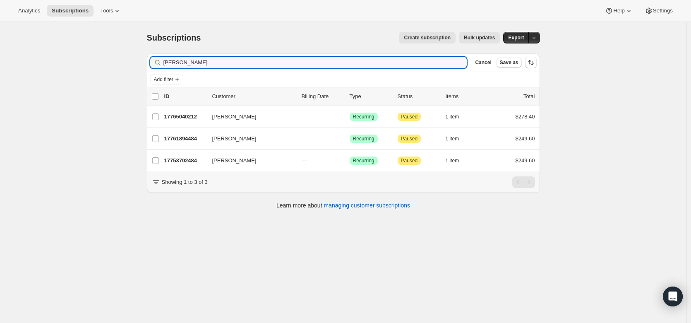
drag, startPoint x: 199, startPoint y: 61, endPoint x: 145, endPoint y: 64, distance: 53.9
click at [145, 64] on div "Filter subscribers sean o Clear Cancel Save as Add filter 0 selected Update nex…" at bounding box center [340, 132] width 400 height 171
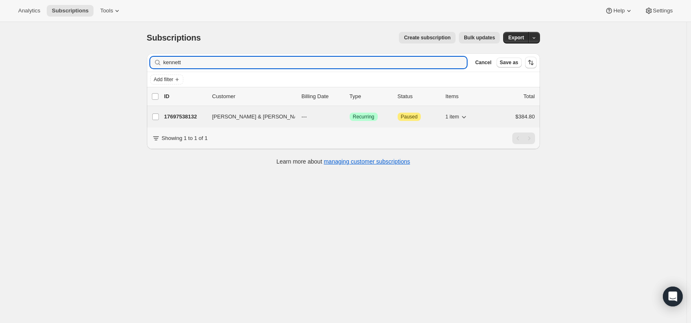
type input "kennett"
click at [186, 115] on p "17697538132" at bounding box center [184, 117] width 41 height 8
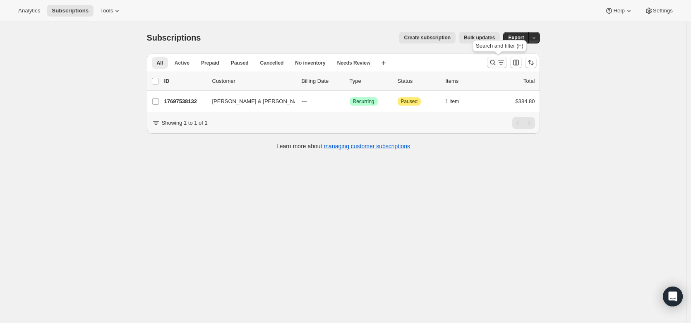
click at [497, 62] on icon "Search and filter results" at bounding box center [493, 62] width 8 height 8
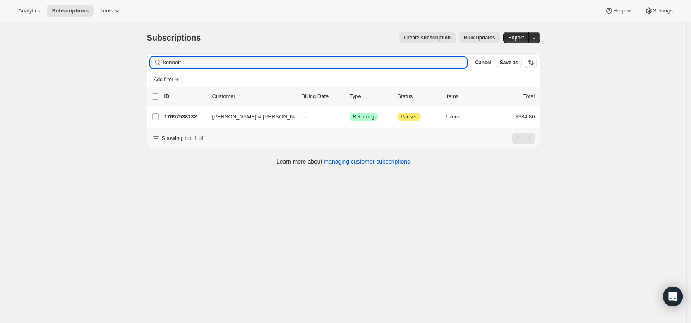
drag, startPoint x: 207, startPoint y: 59, endPoint x: 135, endPoint y: 57, distance: 71.7
click at [135, 57] on div "Subscriptions. This page is ready Subscriptions Create subscription Bulk update…" at bounding box center [343, 183] width 687 height 323
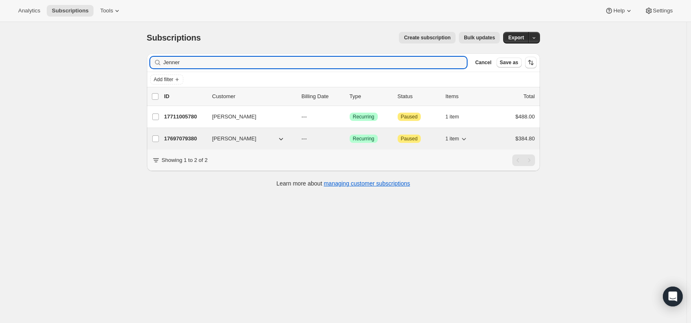
type input "Jenner"
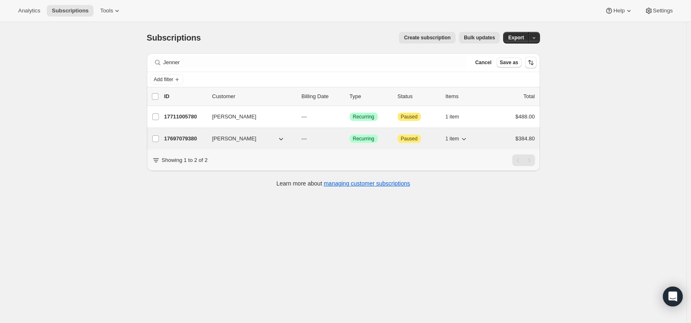
click at [178, 141] on p "17697079380" at bounding box center [184, 139] width 41 height 8
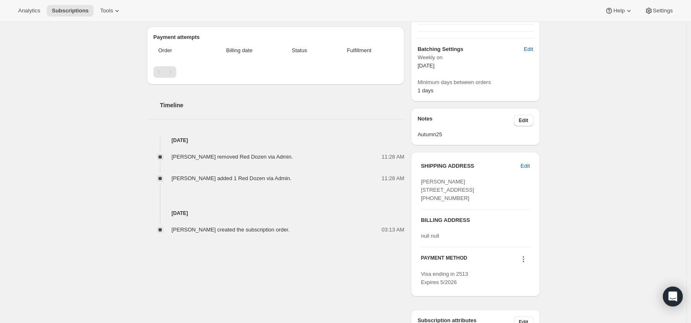
scroll to position [198, 0]
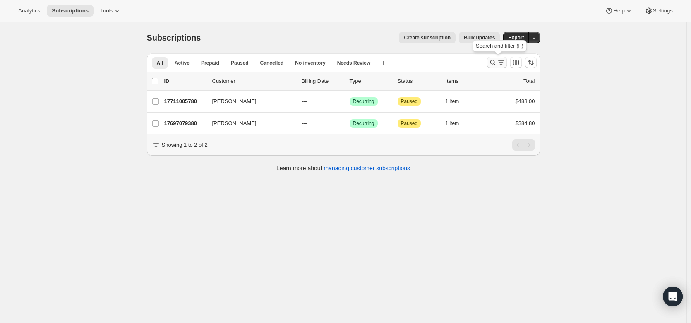
click at [503, 63] on icon "Search and filter results" at bounding box center [501, 62] width 8 height 8
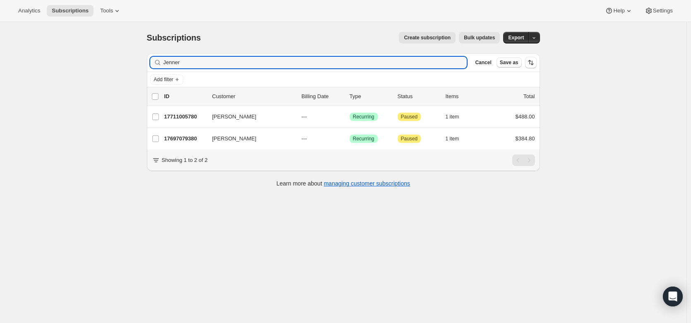
drag, startPoint x: 190, startPoint y: 64, endPoint x: 139, endPoint y: 59, distance: 50.7
click at [139, 59] on div "Subscriptions. This page is ready Subscriptions Create subscription Bulk update…" at bounding box center [343, 109] width 413 height 174
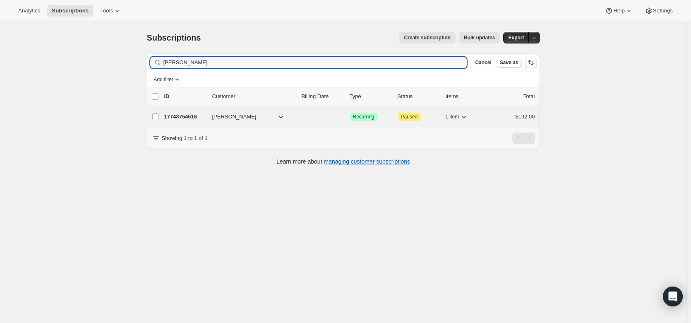
type input "Simon Hanson"
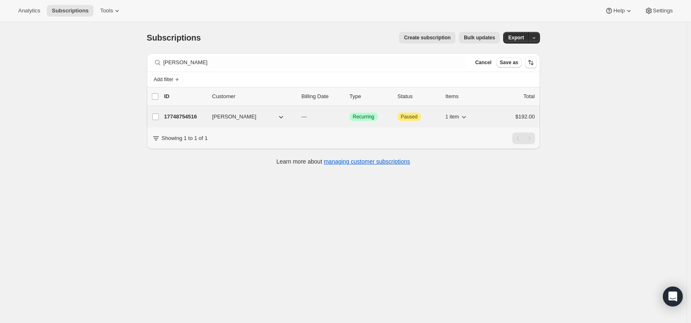
click at [193, 120] on p "17748754516" at bounding box center [184, 117] width 41 height 8
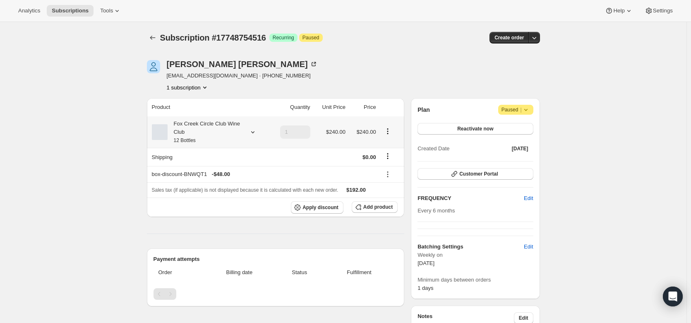
click at [255, 127] on div "Fox Creek Circle Club Wine Club 12 Bottles" at bounding box center [209, 132] width 115 height 25
click at [253, 129] on icon at bounding box center [253, 132] width 8 height 8
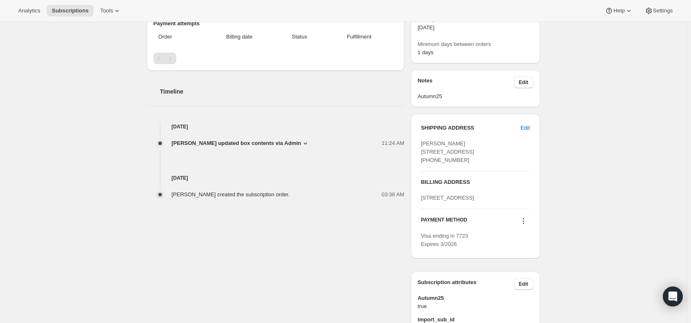
scroll to position [236, 0]
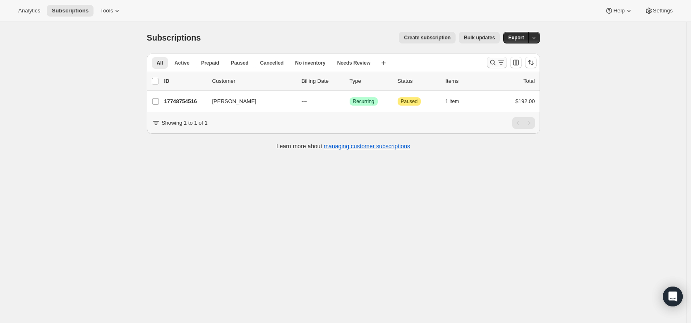
click at [503, 59] on icon "Search and filter results" at bounding box center [501, 62] width 8 height 8
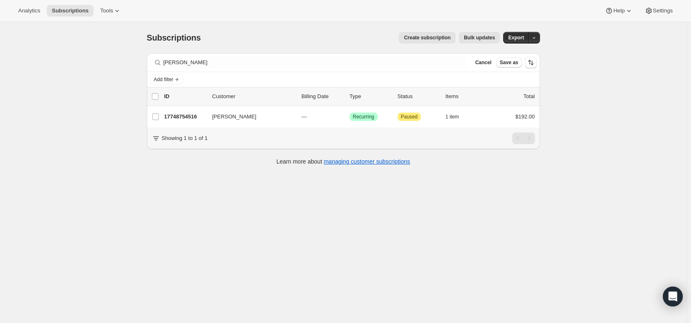
click at [219, 56] on div "Filter subscribers [PERSON_NAME] Clear Cancel Save as" at bounding box center [343, 62] width 393 height 18
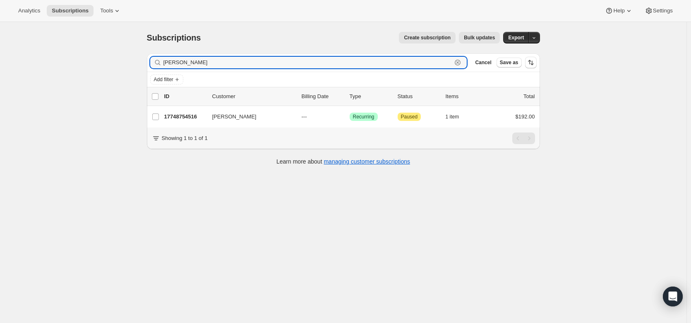
drag, startPoint x: 213, startPoint y: 61, endPoint x: 139, endPoint y: 57, distance: 74.2
click at [139, 57] on div "Subscriptions. This page is ready Subscriptions Create subscription Bulk update…" at bounding box center [343, 98] width 413 height 152
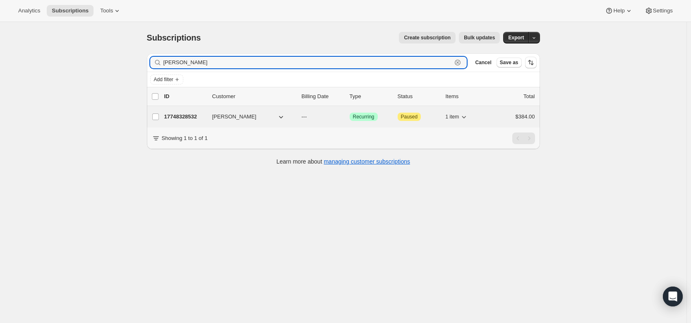
type input "[PERSON_NAME]"
click at [183, 120] on p "17748328532" at bounding box center [184, 117] width 41 height 8
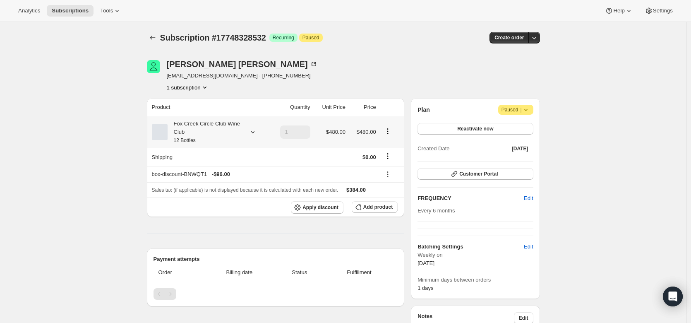
click at [247, 130] on div "Fox Creek Circle Club Wine Club 12 Bottles" at bounding box center [209, 132] width 115 height 25
click at [254, 130] on icon at bounding box center [253, 132] width 8 height 8
click at [255, 129] on icon at bounding box center [253, 132] width 8 height 8
click at [139, 167] on div "Subscription #17748328532. This page is ready Subscription #17748328532 Success…" at bounding box center [343, 319] width 413 height 594
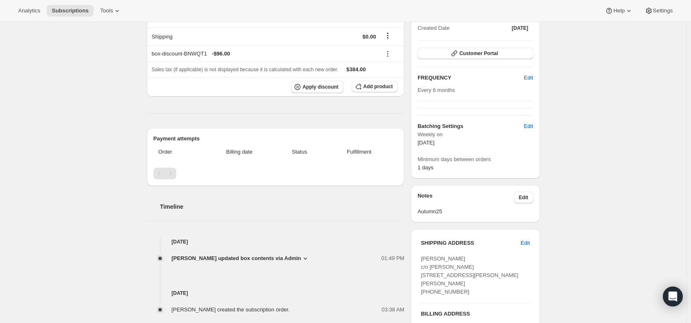
scroll to position [121, 0]
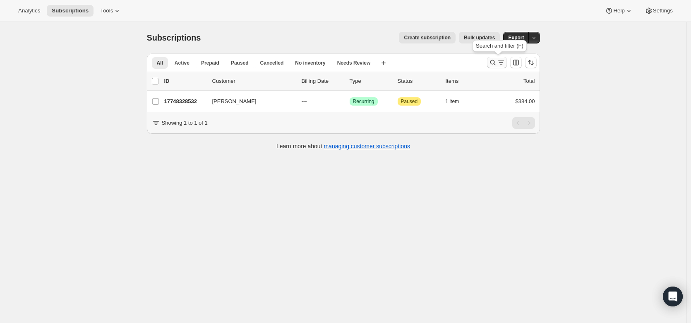
click at [495, 63] on icon "Search and filter results" at bounding box center [493, 62] width 8 height 8
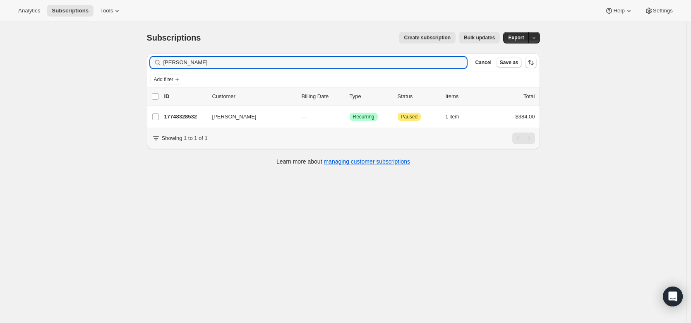
drag, startPoint x: 200, startPoint y: 58, endPoint x: 143, endPoint y: 62, distance: 56.9
click at [143, 62] on div "Filter subscribers [PERSON_NAME] Clear Cancel Save as Add filter 0 selected Upd…" at bounding box center [340, 110] width 400 height 127
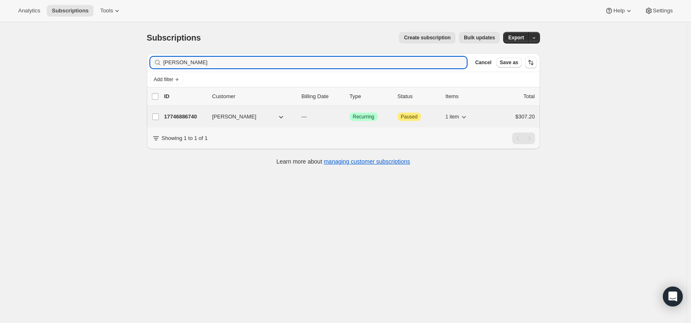
type input "[PERSON_NAME]"
click at [189, 118] on p "17746886740" at bounding box center [184, 117] width 41 height 8
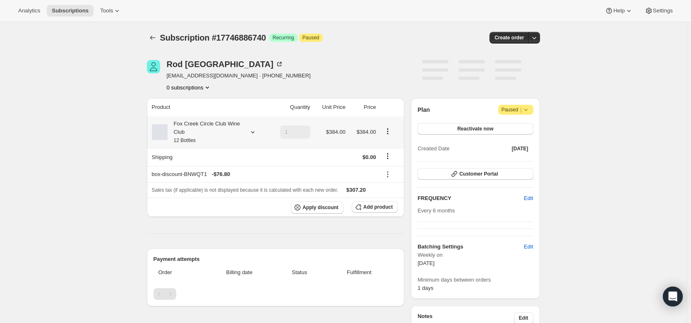
click at [257, 132] on icon at bounding box center [253, 132] width 8 height 8
drag, startPoint x: 257, startPoint y: 132, endPoint x: 413, endPoint y: 88, distance: 162.0
click at [413, 88] on div "[PERSON_NAME] [EMAIL_ADDRESS][DOMAIN_NAME] · [PHONE_NUMBER] 0 subscriptions" at bounding box center [284, 75] width 275 height 31
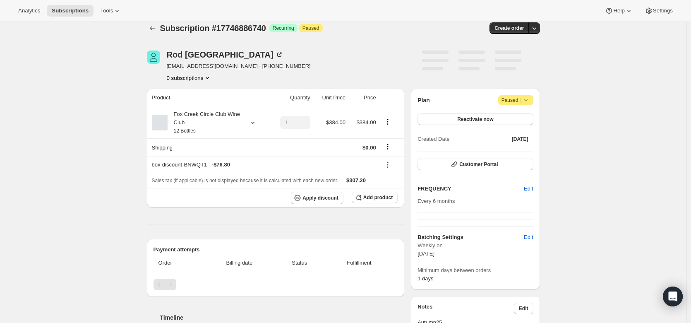
scroll to position [8, 0]
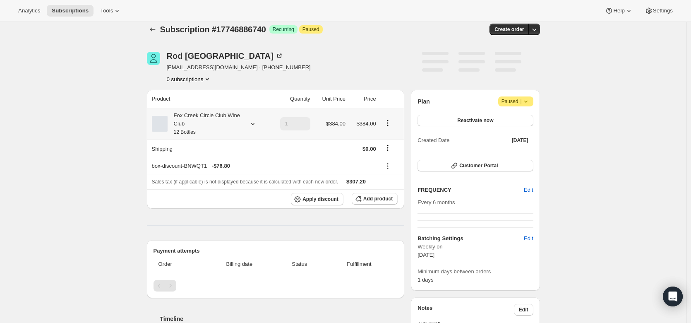
click at [250, 121] on div at bounding box center [251, 124] width 12 height 8
click at [128, 112] on div "Subscription #17746886740. This page is ready Subscription #17746886740 Success…" at bounding box center [343, 302] width 687 height 577
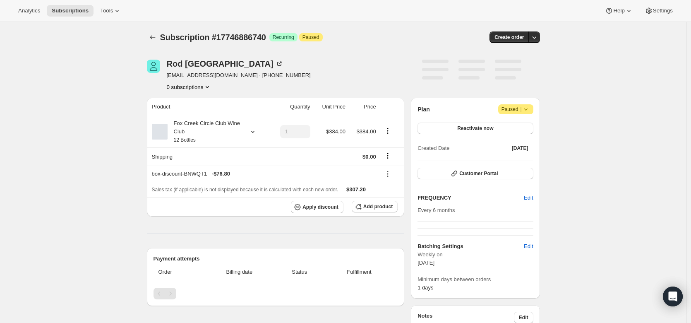
scroll to position [0, 0]
click at [477, 173] on span "Customer Portal" at bounding box center [479, 174] width 39 height 7
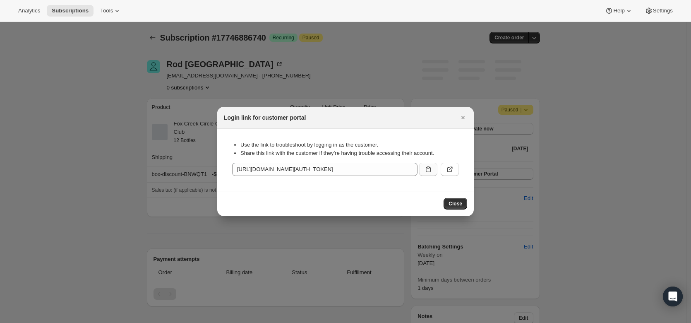
click at [427, 169] on icon ":rff:" at bounding box center [428, 169] width 8 height 8
click at [464, 115] on icon "Close" at bounding box center [463, 117] width 8 height 8
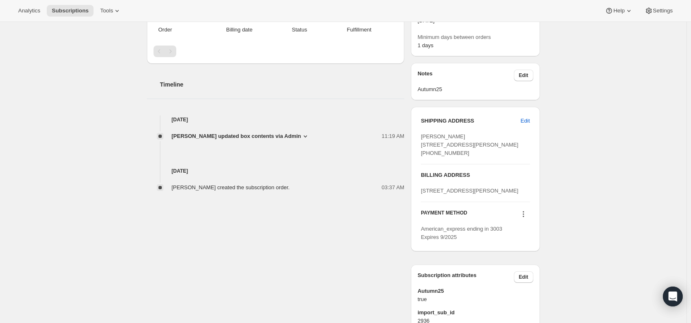
scroll to position [308, 0]
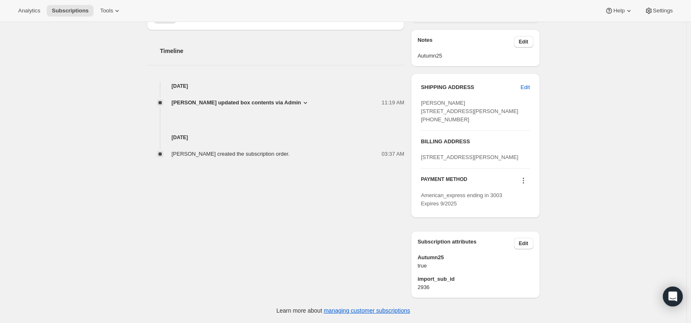
click at [527, 182] on icon at bounding box center [524, 180] width 8 height 8
click at [527, 226] on span "Send link to update card" at bounding box center [525, 229] width 58 height 6
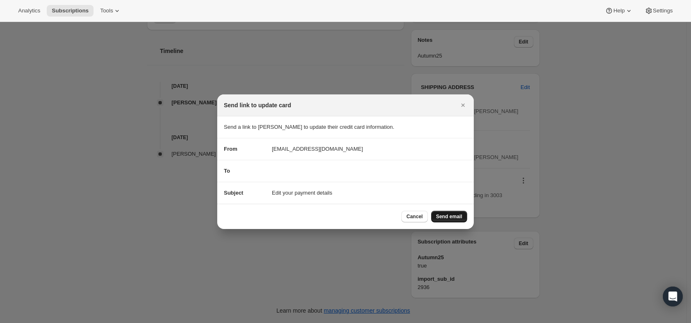
click at [443, 217] on span "Send email" at bounding box center [449, 216] width 26 height 7
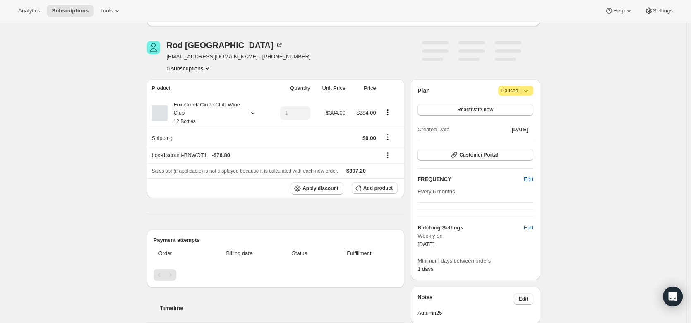
scroll to position [57, 0]
click at [469, 154] on span "Customer Portal" at bounding box center [479, 155] width 39 height 7
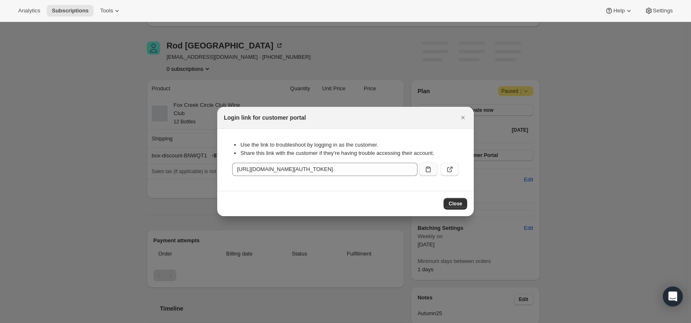
click at [431, 171] on icon ":rff:" at bounding box center [428, 169] width 5 height 6
click at [462, 115] on icon "Close" at bounding box center [463, 117] width 8 height 8
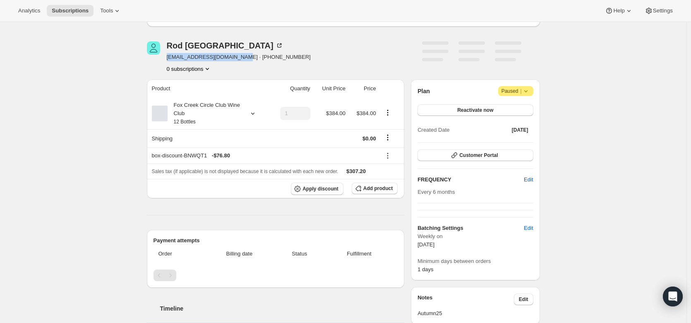
drag, startPoint x: 237, startPoint y: 58, endPoint x: 170, endPoint y: 55, distance: 66.7
click at [170, 55] on span "[EMAIL_ADDRESS][DOMAIN_NAME] · [PHONE_NUMBER]" at bounding box center [239, 57] width 144 height 8
copy span "[EMAIL_ADDRESS][DOMAIN_NAME]"
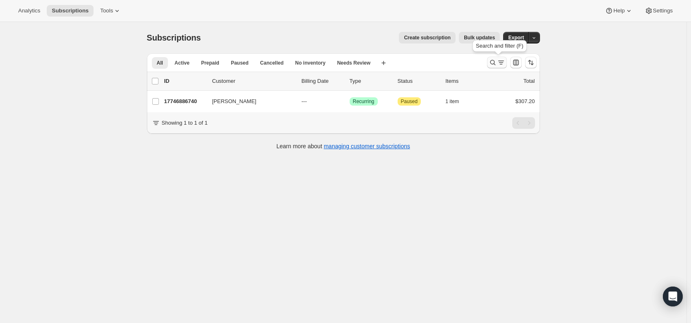
click at [504, 61] on icon "Search and filter results" at bounding box center [501, 62] width 8 height 8
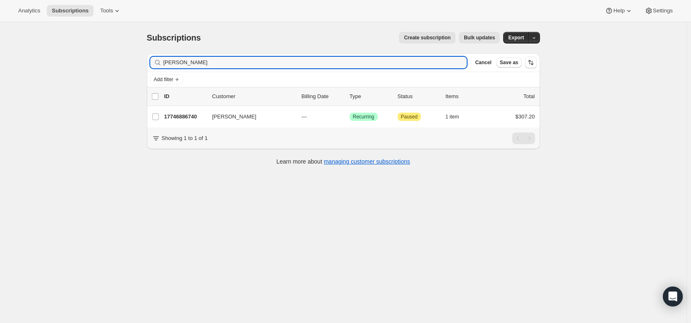
drag, startPoint x: 200, startPoint y: 61, endPoint x: 138, endPoint y: 61, distance: 62.1
click at [138, 61] on div "Subscriptions. This page is ready Subscriptions Create subscription Bulk update…" at bounding box center [343, 183] width 687 height 323
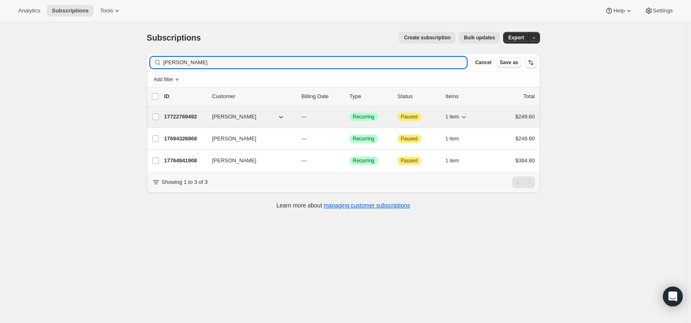
type input "[PERSON_NAME]"
click at [171, 118] on p "17722769492" at bounding box center [184, 117] width 41 height 8
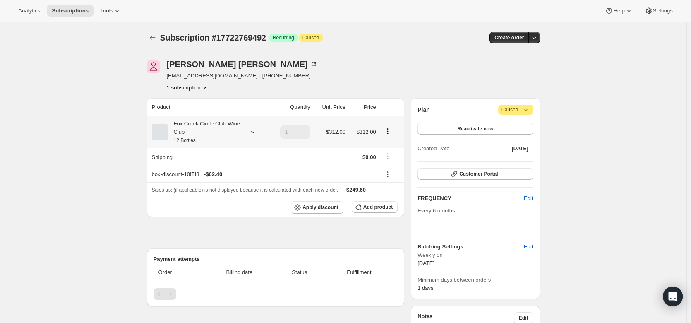
click at [250, 132] on div at bounding box center [251, 132] width 12 height 8
click at [113, 127] on div "Subscription #17722769492. This page is ready Subscription #17722769492 Success…" at bounding box center [343, 298] width 687 height 552
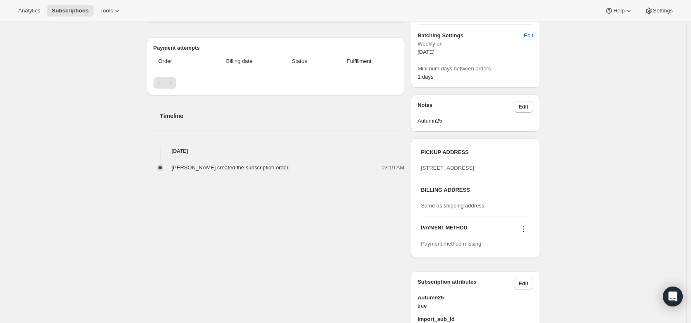
scroll to position [212, 0]
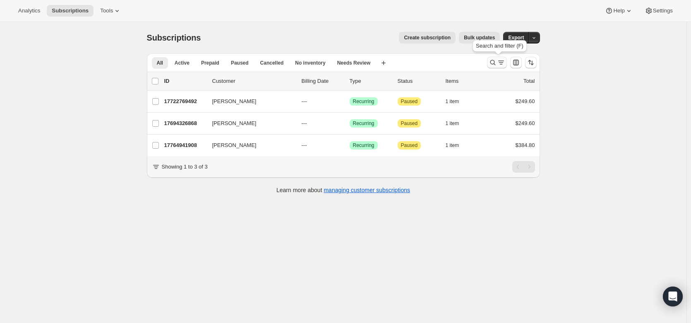
click at [494, 60] on icon "Search and filter results" at bounding box center [493, 62] width 8 height 8
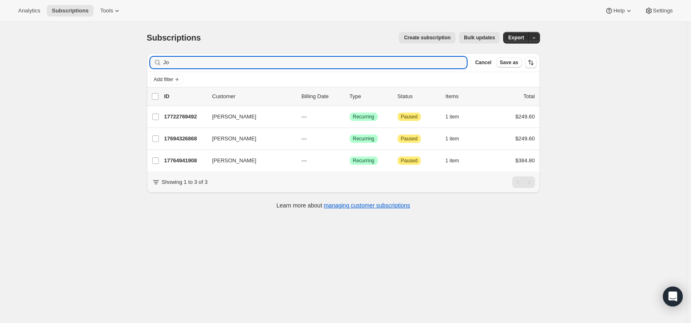
type input "J"
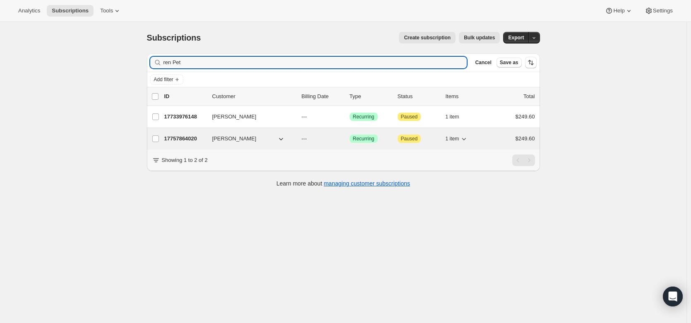
type input "ren Pet"
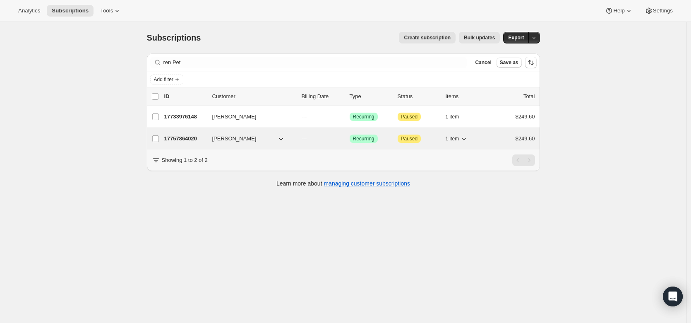
click at [187, 137] on p "17757864020" at bounding box center [184, 139] width 41 height 8
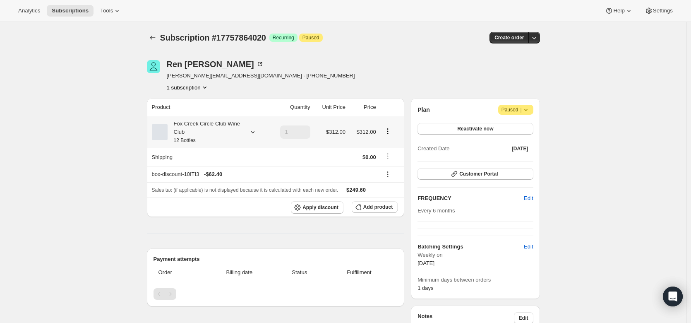
click at [252, 130] on icon at bounding box center [253, 132] width 8 height 8
click at [235, 190] on button "Edit box" at bounding box center [207, 187] width 81 height 12
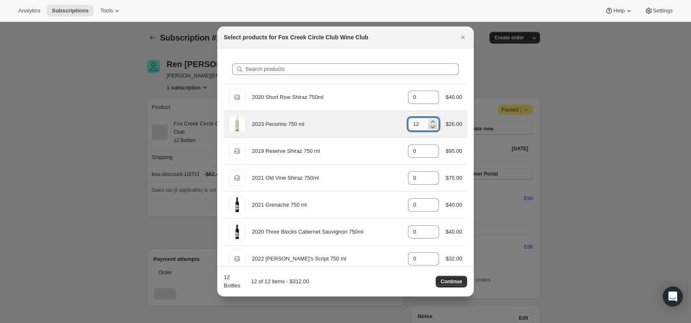
click at [431, 128] on icon ":rsd:" at bounding box center [433, 127] width 4 height 2
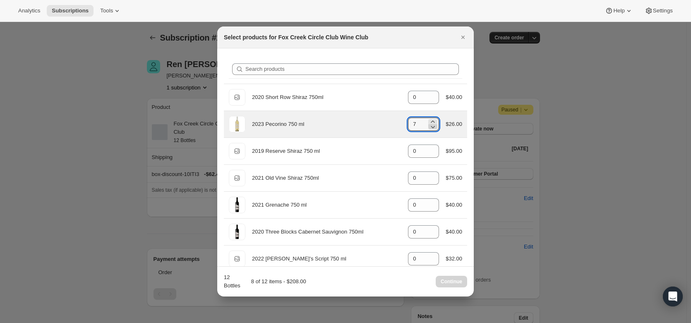
click at [431, 128] on icon ":rsd:" at bounding box center [433, 127] width 4 height 2
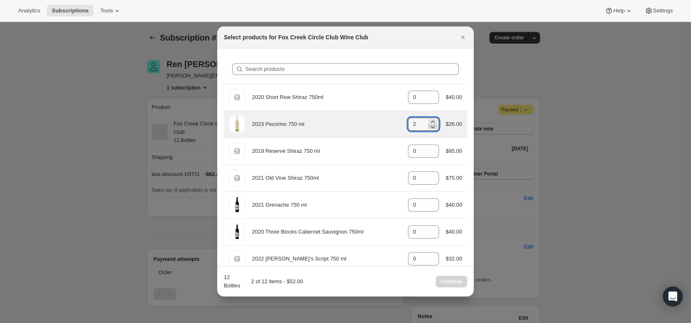
click at [431, 128] on icon ":rsd:" at bounding box center [433, 127] width 4 height 2
type input "0"
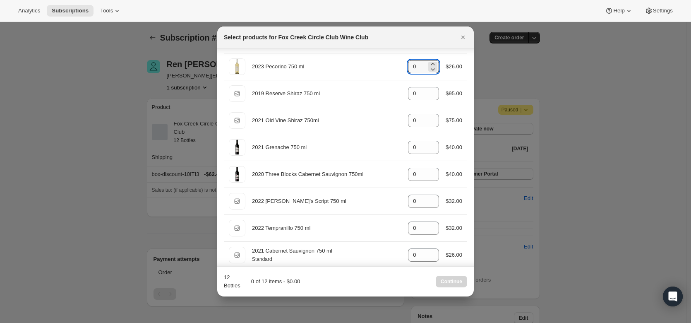
scroll to position [58, 0]
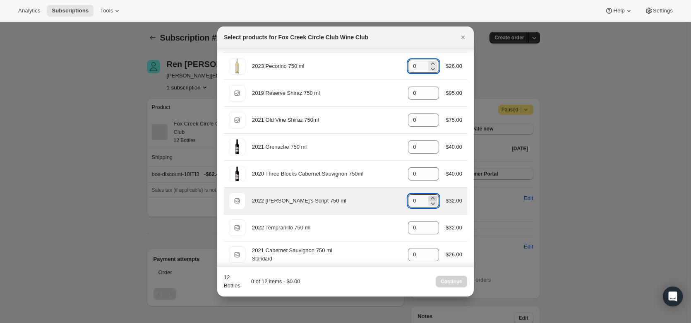
click at [429, 197] on icon ":rsd:" at bounding box center [433, 198] width 8 height 8
type input "2"
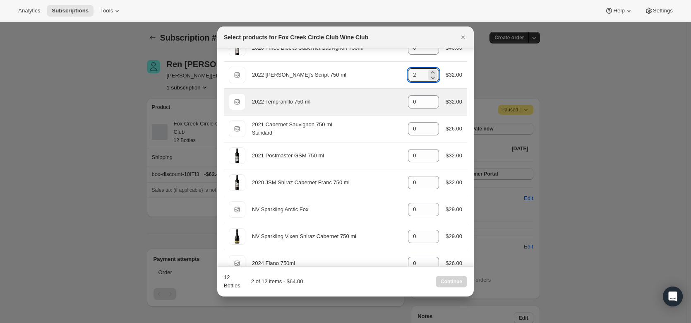
scroll to position [184, 0]
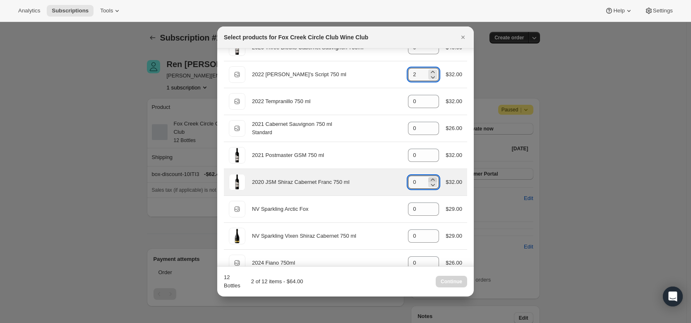
click at [431, 178] on icon ":rsd:" at bounding box center [433, 180] width 8 height 8
type input "2"
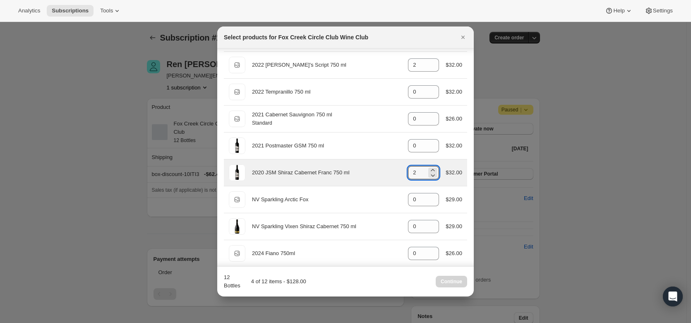
scroll to position [193, 0]
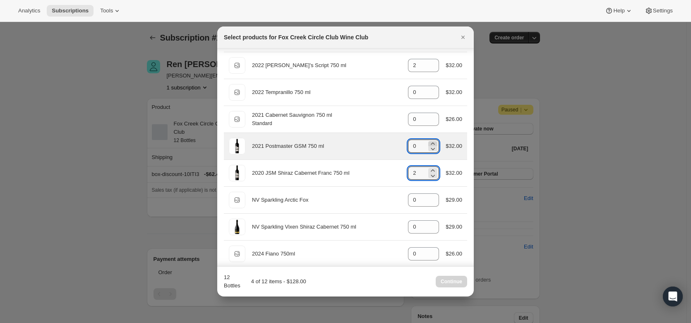
click at [432, 142] on icon ":rsd:" at bounding box center [433, 144] width 8 height 8
type input "2"
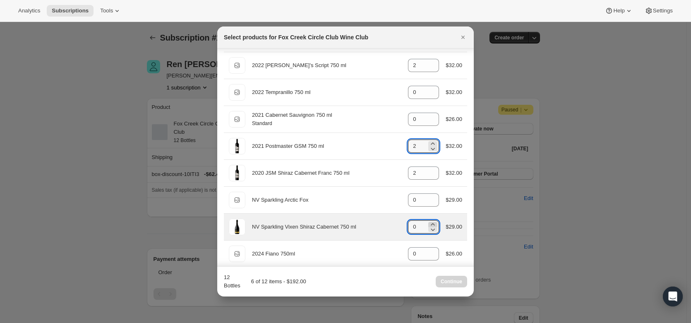
click at [431, 224] on icon ":rsd:" at bounding box center [433, 224] width 4 height 2
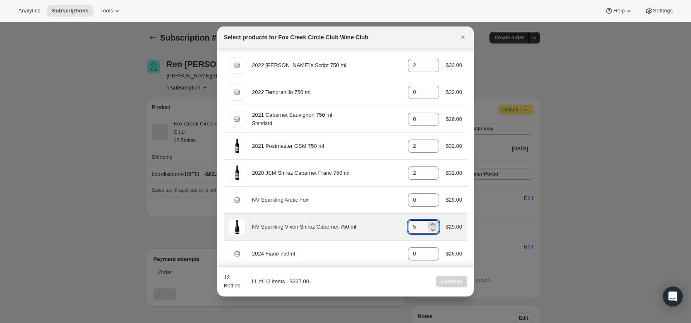
click at [431, 224] on icon ":rsd:" at bounding box center [433, 224] width 4 height 2
type input "6"
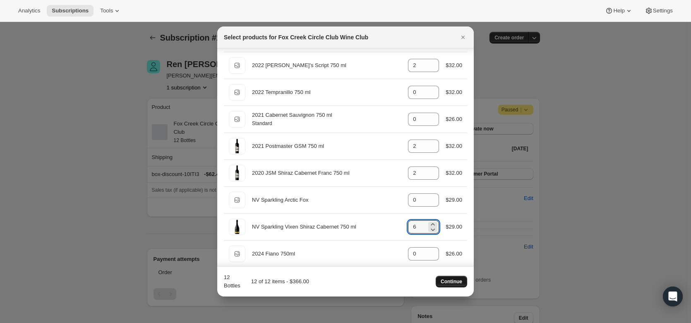
click at [454, 286] on button "Continue" at bounding box center [451, 282] width 31 height 12
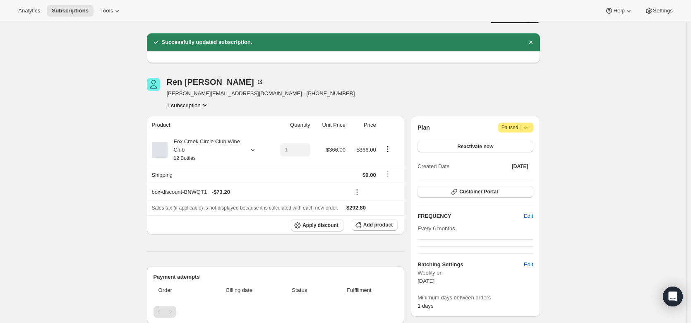
scroll to position [20, 0]
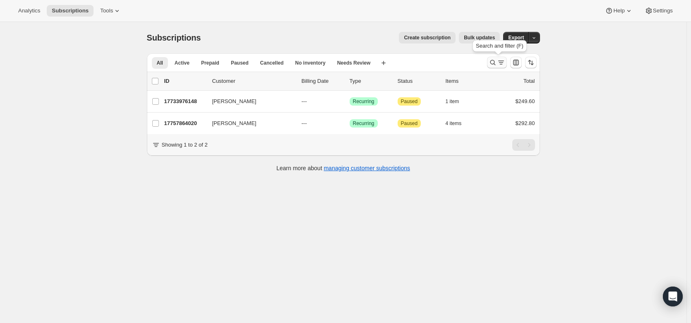
click at [493, 63] on icon "Search and filter results" at bounding box center [492, 62] width 5 height 5
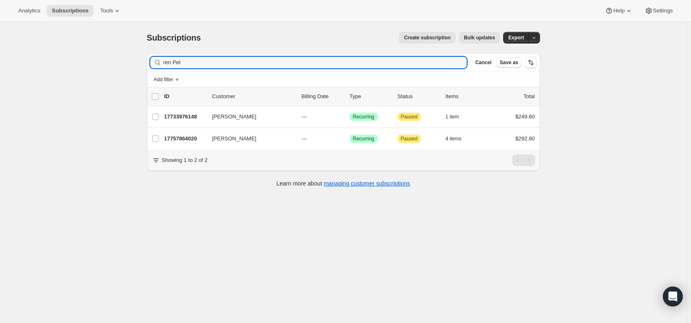
drag, startPoint x: 226, startPoint y: 62, endPoint x: 128, endPoint y: 54, distance: 98.8
click at [128, 54] on div "Subscriptions. This page is ready Subscriptions Create subscription Bulk update…" at bounding box center [343, 183] width 687 height 323
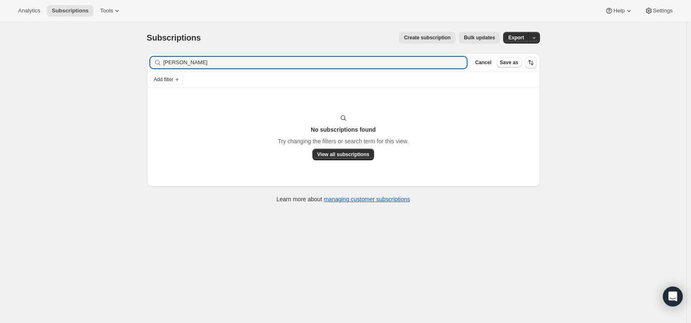
type input "[PERSON_NAME]"
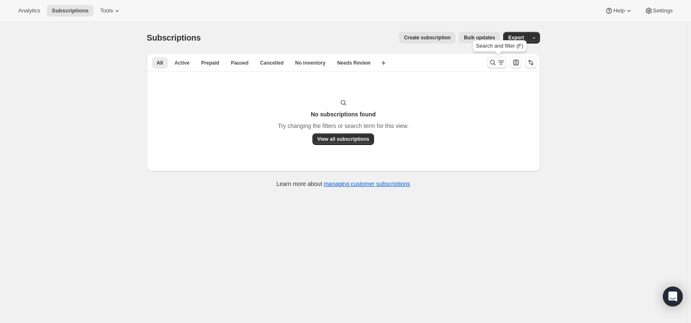
click at [499, 62] on icon "Search and filter results" at bounding box center [501, 62] width 8 height 8
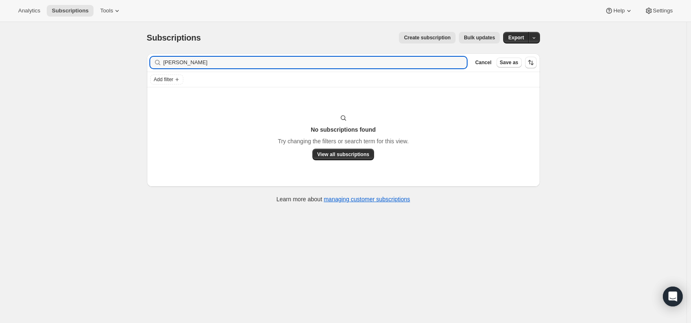
drag, startPoint x: 233, startPoint y: 62, endPoint x: 141, endPoint y: 63, distance: 92.3
click at [141, 63] on div "Subscriptions. This page is ready Subscriptions Create subscription Bulk update…" at bounding box center [343, 117] width 413 height 190
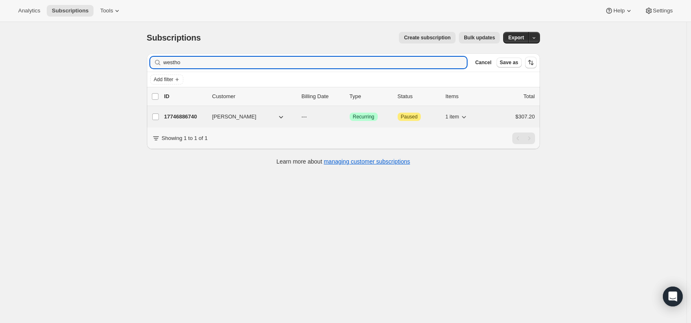
type input "westho"
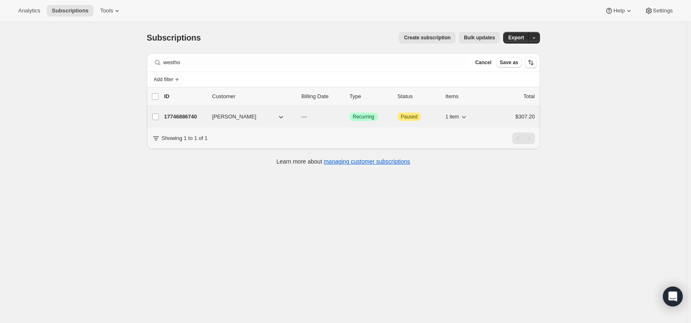
click at [182, 117] on p "17746886740" at bounding box center [184, 117] width 41 height 8
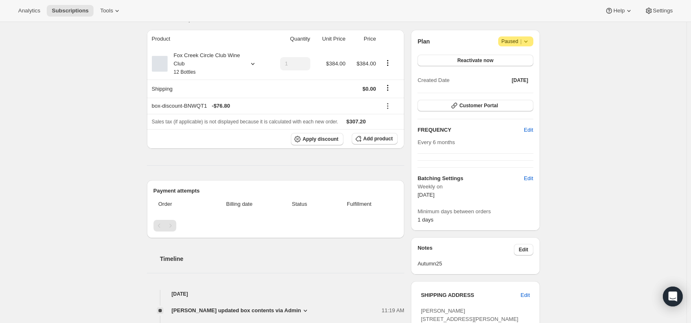
scroll to position [46, 0]
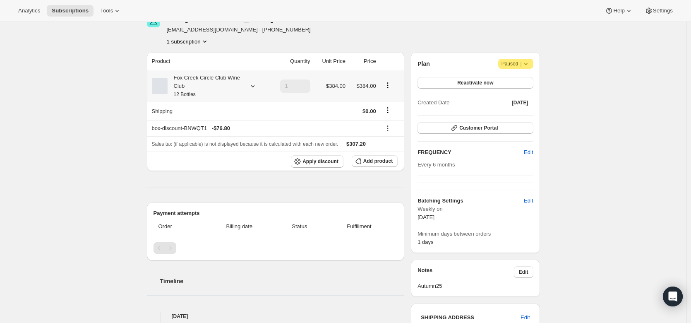
click at [253, 87] on icon at bounding box center [253, 86] width 8 height 8
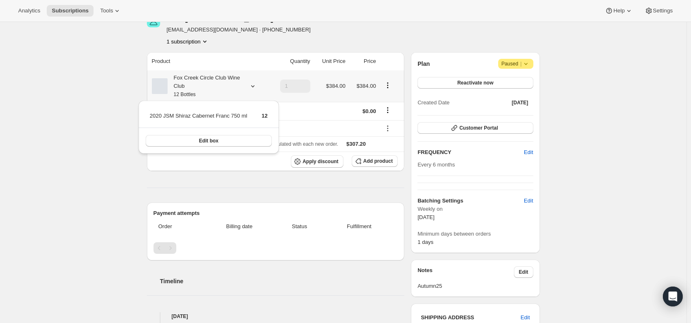
click at [253, 87] on icon at bounding box center [253, 86] width 8 height 8
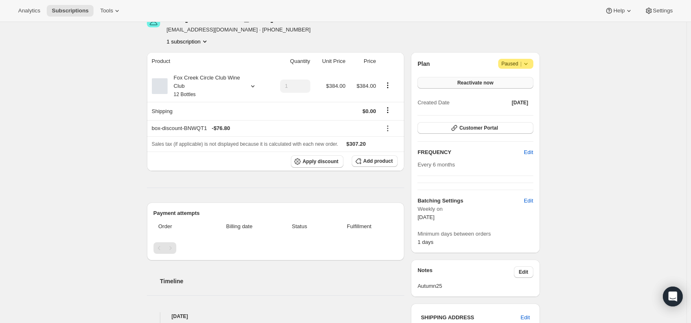
click at [480, 84] on span "Reactivate now" at bounding box center [475, 82] width 36 height 7
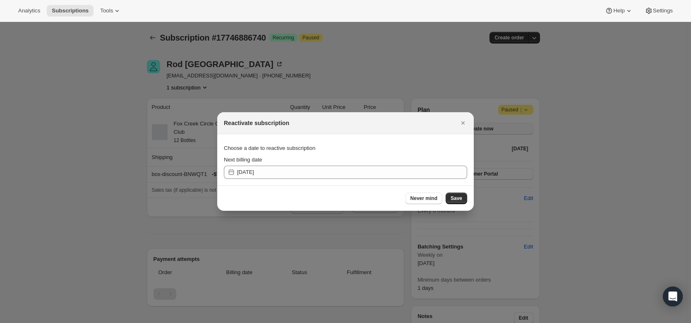
scroll to position [0, 0]
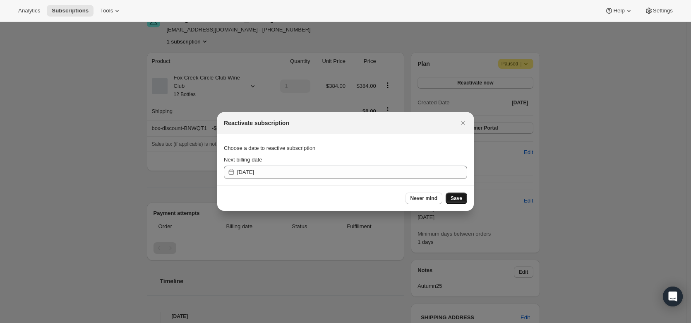
click at [454, 200] on span "Save" at bounding box center [457, 198] width 12 height 7
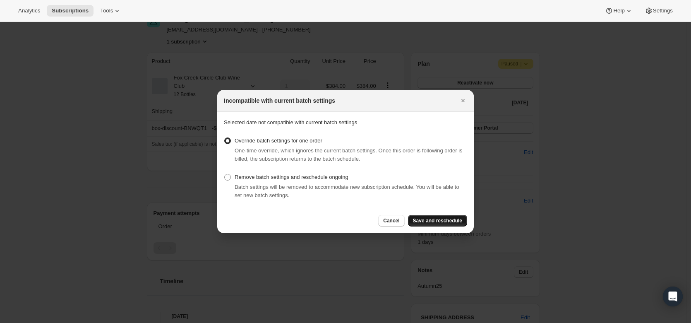
click at [452, 217] on button "Save and reschedule" at bounding box center [437, 221] width 59 height 12
